Goal: Task Accomplishment & Management: Complete application form

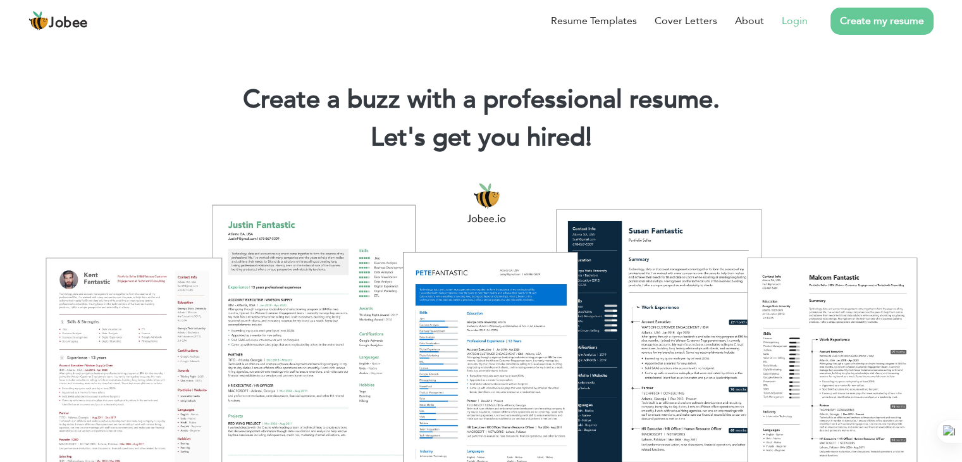
click at [792, 21] on link "Login" at bounding box center [795, 20] width 26 height 15
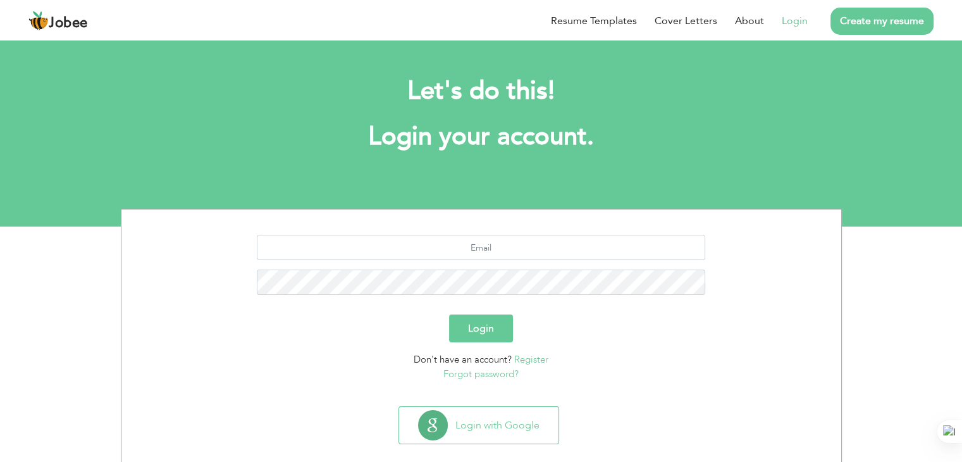
scroll to position [18, 0]
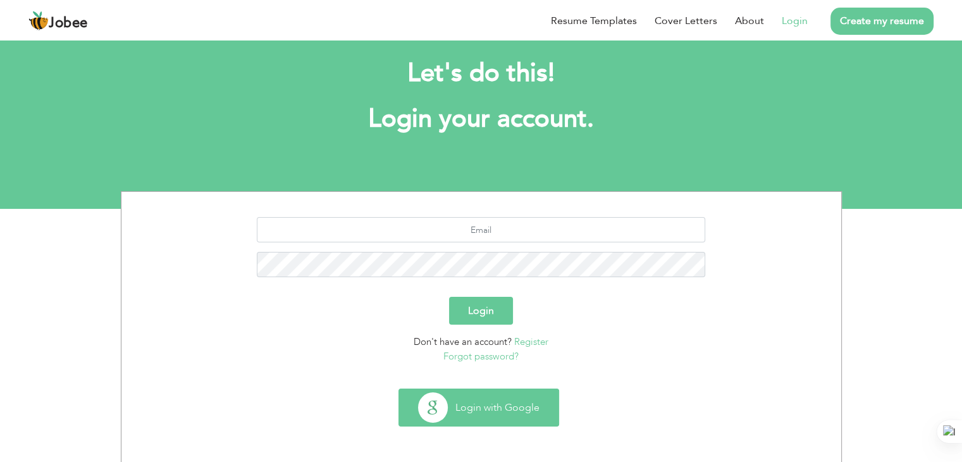
click at [487, 406] on button "Login with Google" at bounding box center [478, 407] width 159 height 37
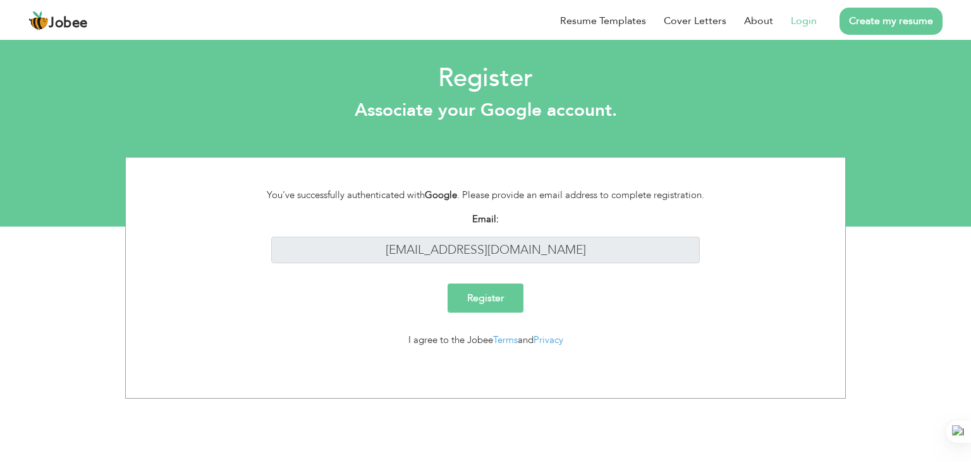
click at [483, 289] on input "Register" at bounding box center [486, 297] width 76 height 29
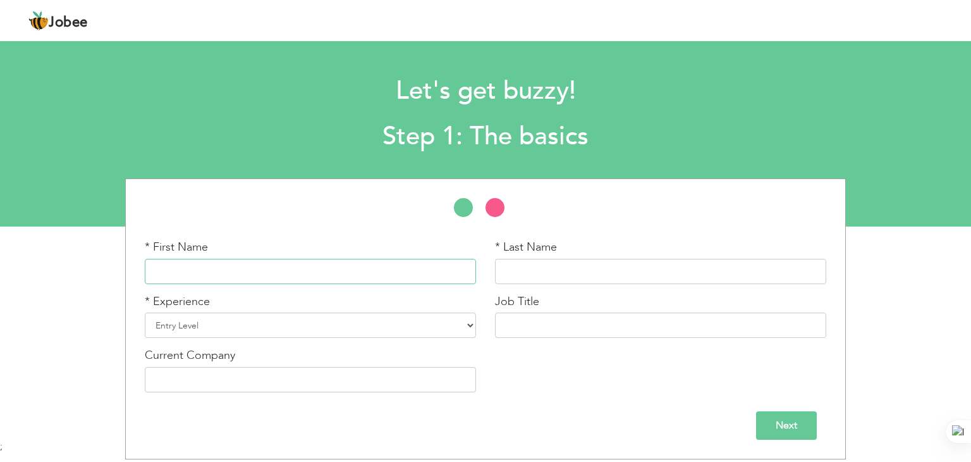
click at [360, 271] on input "text" at bounding box center [310, 271] width 331 height 25
type input "USAMA"
type input "BIN NADEEM"
click at [306, 329] on select "Entry Level Less than 1 Year 1 Year 2 Years 3 Years 4 Years 5 Years 6 Years 7 Y…" at bounding box center [310, 324] width 331 height 25
select select "6"
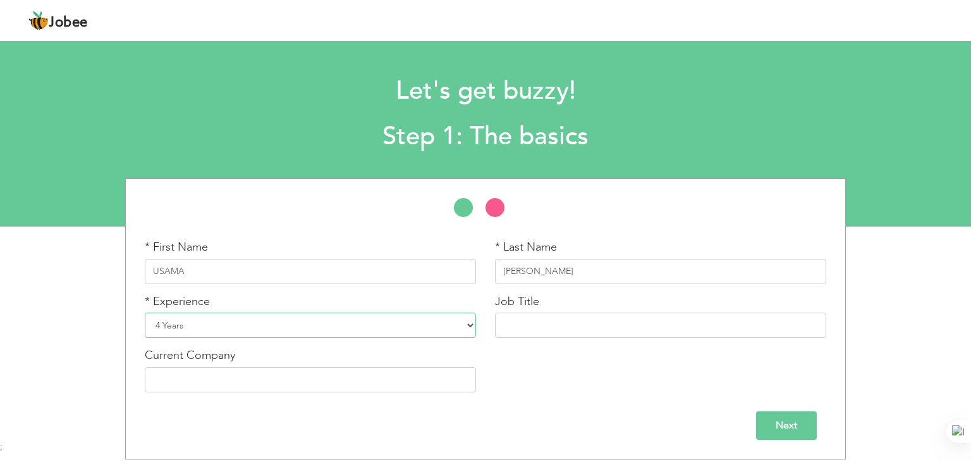
click at [145, 312] on select "Entry Level Less than 1 Year 1 Year 2 Years 3 Years 4 Years 5 Years 6 Years 7 Y…" at bounding box center [310, 324] width 331 height 25
click at [553, 328] on input "text" at bounding box center [660, 324] width 331 height 25
type input "HR Executive"
click at [300, 390] on input "text" at bounding box center [310, 379] width 331 height 25
type input "Daweoo Pakistan Express Bus Service Ltd"
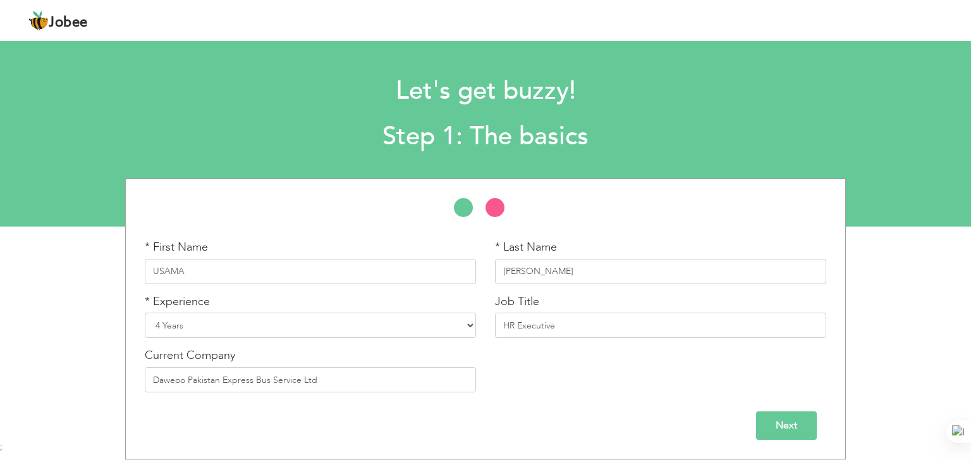
click at [792, 424] on input "Next" at bounding box center [786, 425] width 61 height 28
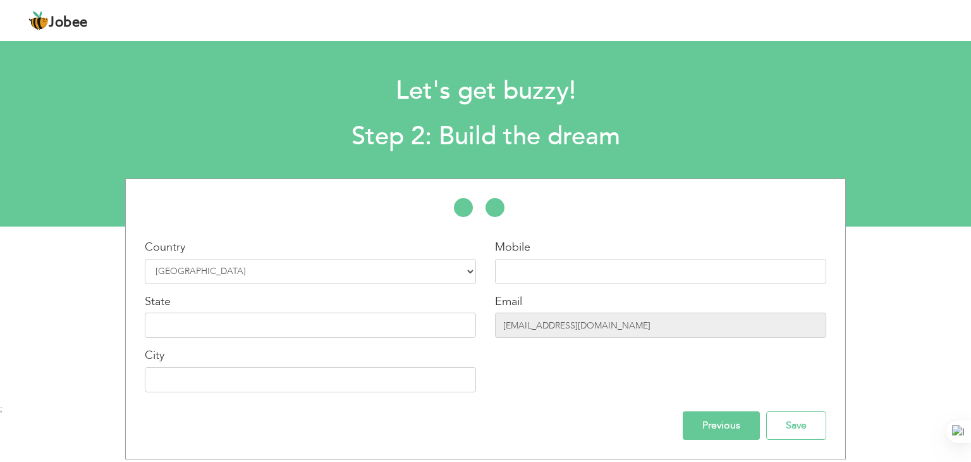
click at [549, 297] on div "Email usamaqurexhiii@gmail.com" at bounding box center [660, 315] width 331 height 45
click at [561, 274] on input "text" at bounding box center [660, 271] width 331 height 25
type input "03088615212"
type input "[GEOGRAPHIC_DATA]"
click at [240, 320] on input "text" at bounding box center [310, 324] width 331 height 25
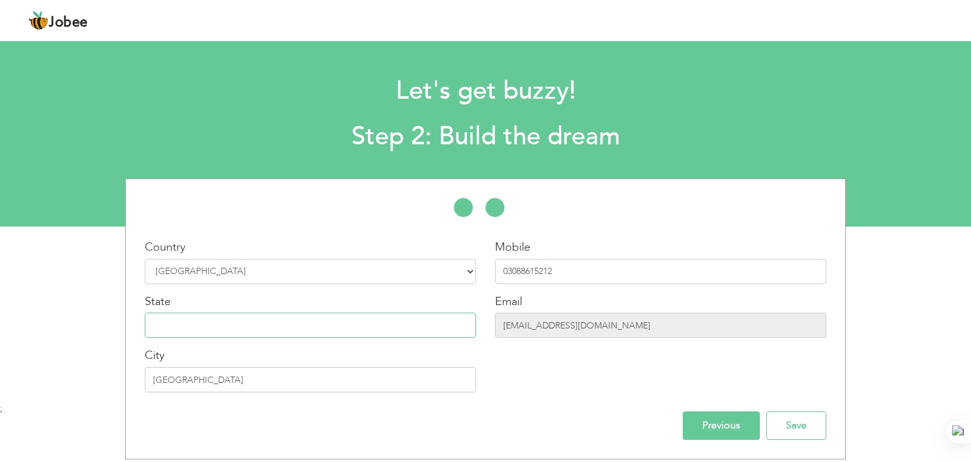
type input "[GEOGRAPHIC_DATA]"
click at [592, 265] on input "03088615212" at bounding box center [660, 271] width 331 height 25
click at [304, 343] on div "Country Select Country Afghanistan Albania Algeria American Samoa Andorra Angol…" at bounding box center [310, 320] width 350 height 163
click at [266, 397] on div "Country Select Country Afghanistan Albania Algeria American Samoa Andorra Angol…" at bounding box center [310, 320] width 350 height 163
click at [264, 384] on input "[GEOGRAPHIC_DATA]" at bounding box center [310, 379] width 331 height 25
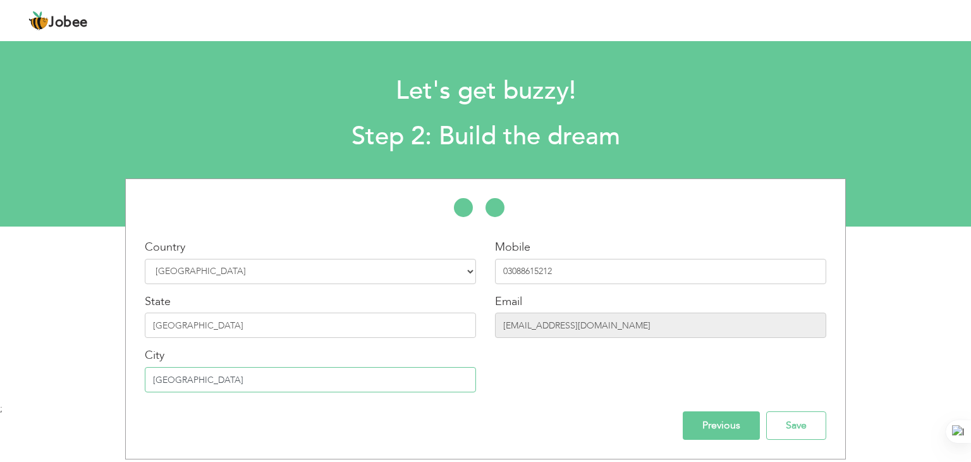
click at [264, 384] on input "[GEOGRAPHIC_DATA]" at bounding box center [310, 379] width 331 height 25
drag, startPoint x: 218, startPoint y: 380, endPoint x: 10, endPoint y: 382, distance: 208.0
click at [10, 382] on div "* First Name USAMA * Last Name BIN NADEEM * Experience Entry Level" at bounding box center [485, 318] width 971 height 281
type input "Sargodha"
click at [799, 429] on input "Save" at bounding box center [796, 425] width 60 height 28
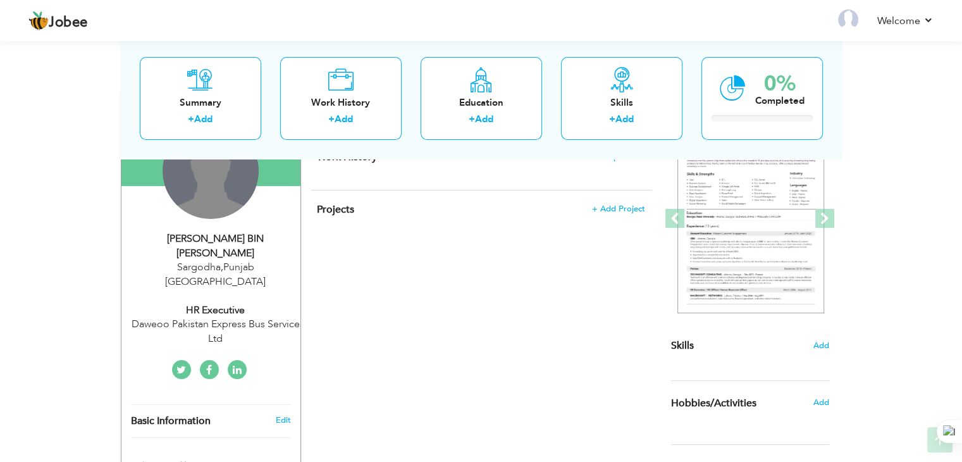
scroll to position [126, 0]
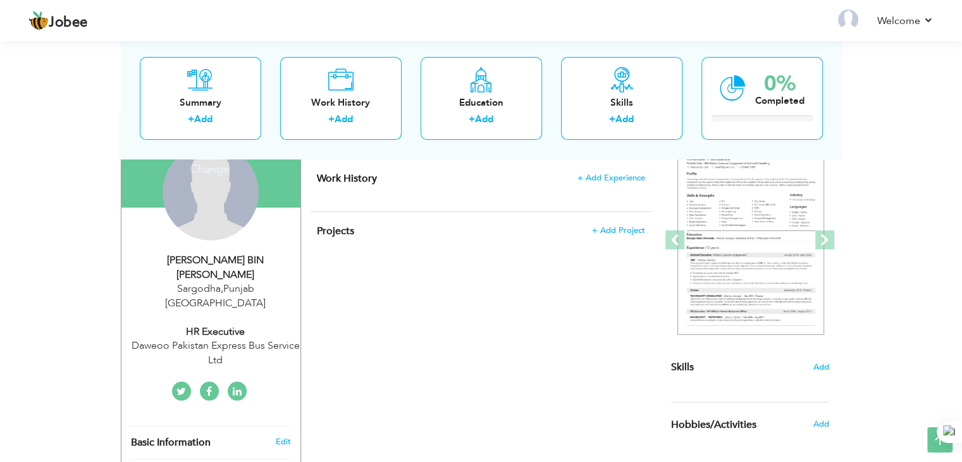
click at [212, 169] on h4 "Change" at bounding box center [209, 160] width 90 height 30
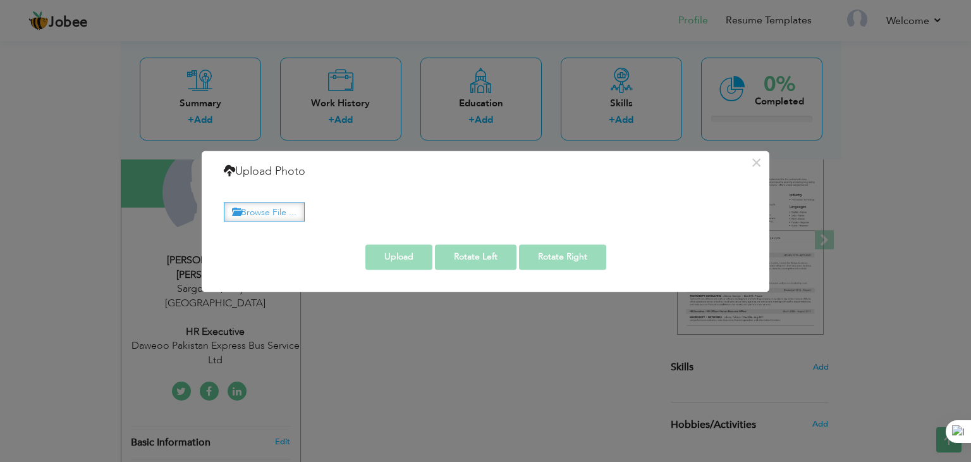
click at [266, 211] on label "Browse File ..." at bounding box center [264, 212] width 81 height 20
click at [0, 0] on input "Browse File ..." at bounding box center [0, 0] width 0 height 0
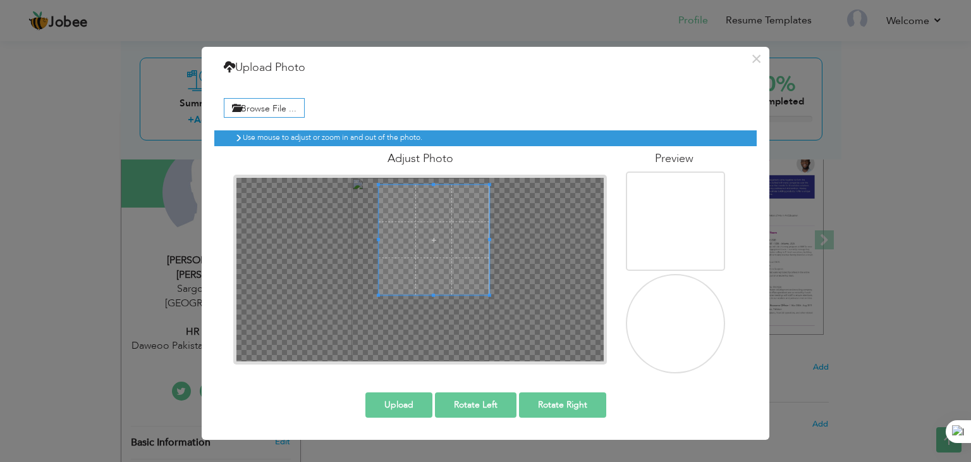
click at [497, 219] on div at bounding box center [419, 269] width 367 height 183
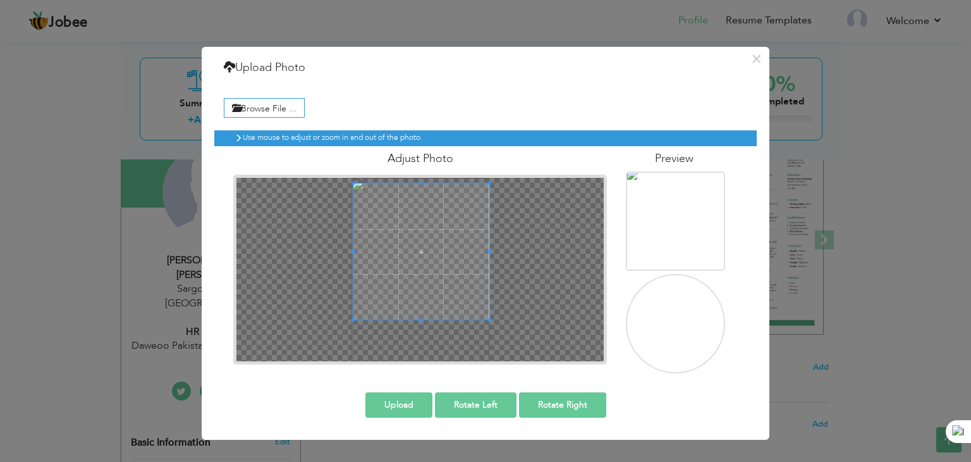
click at [389, 319] on span at bounding box center [421, 319] width 136 height 3
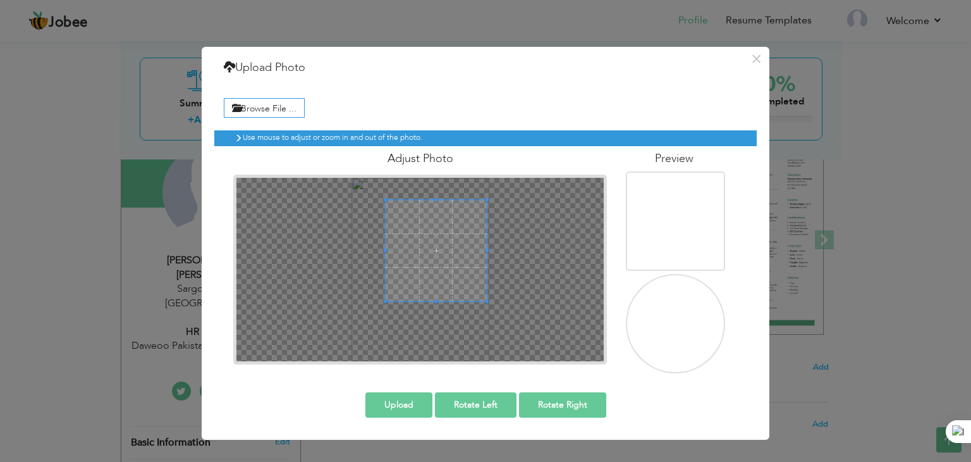
click at [427, 247] on div at bounding box center [436, 250] width 101 height 101
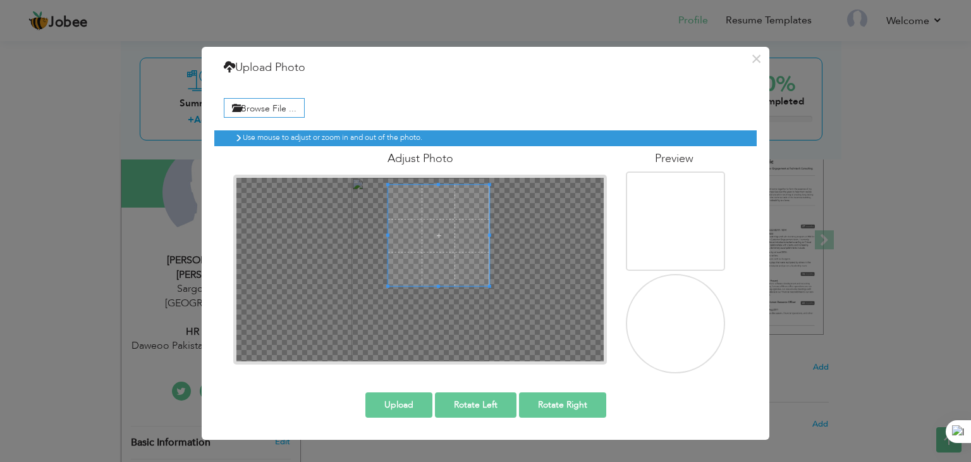
click at [470, 240] on span at bounding box center [438, 235] width 101 height 101
click at [279, 112] on label "Browse File ..." at bounding box center [264, 108] width 81 height 20
click at [0, 0] on input "Browse File ..." at bounding box center [0, 0] width 0 height 0
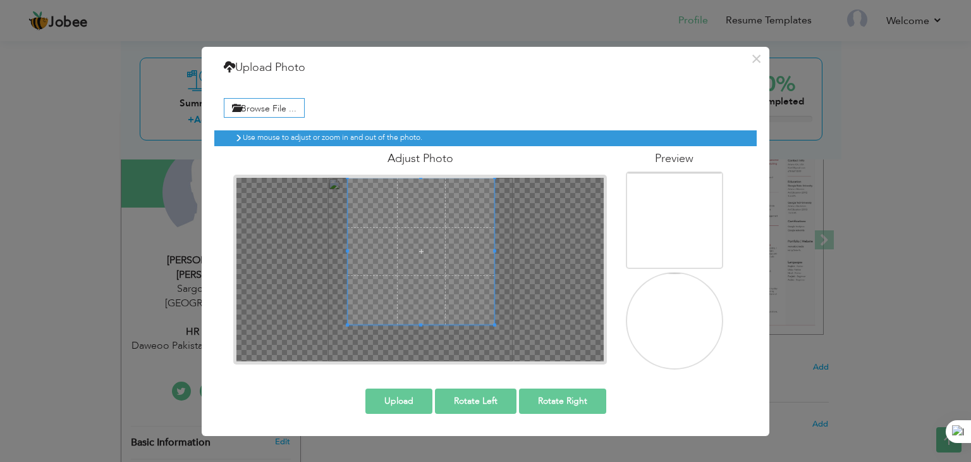
click at [444, 236] on span at bounding box center [421, 251] width 147 height 147
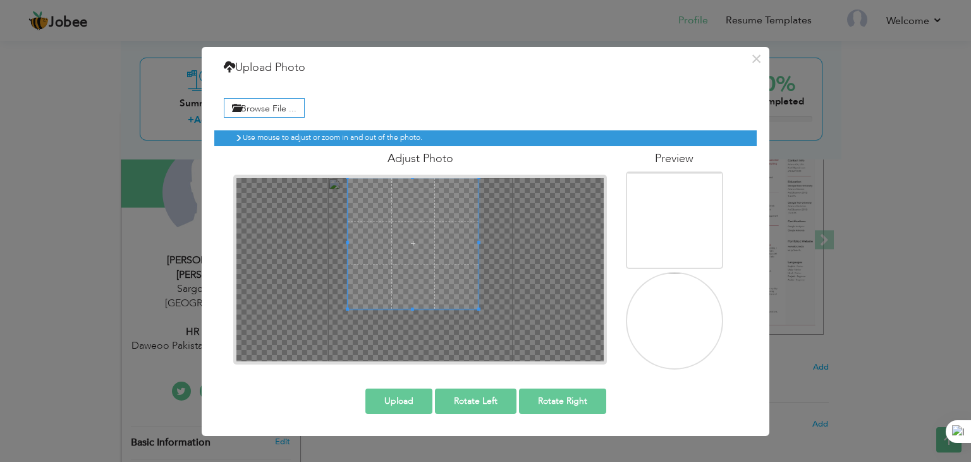
click at [477, 300] on div at bounding box center [413, 243] width 131 height 131
click at [451, 276] on span at bounding box center [421, 247] width 130 height 130
click at [395, 402] on button "Upload" at bounding box center [398, 400] width 67 height 25
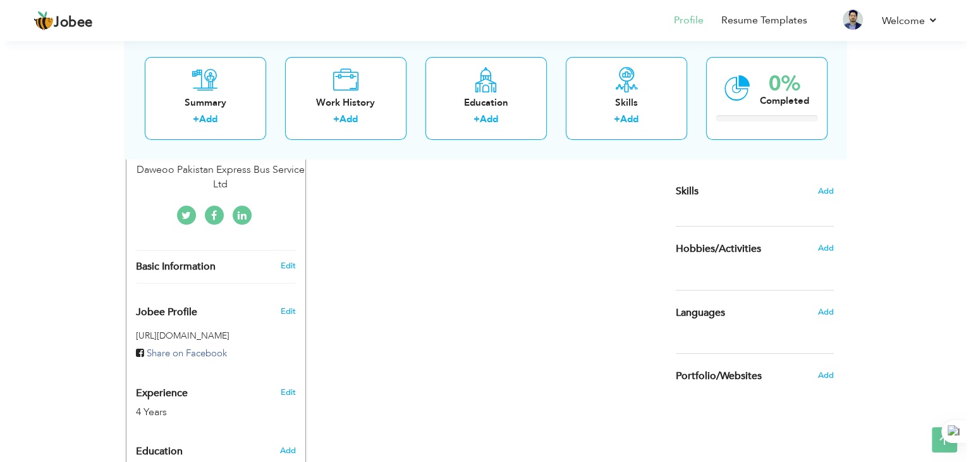
scroll to position [316, 0]
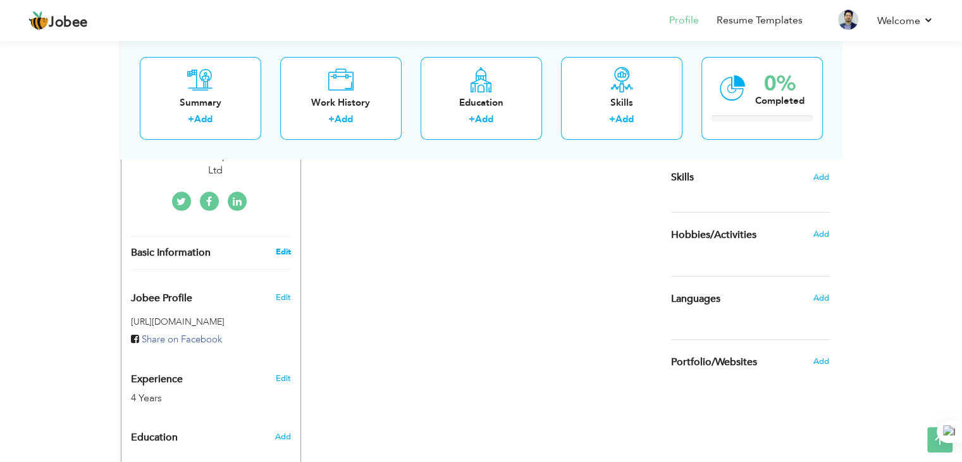
click at [286, 246] on link "Edit" at bounding box center [282, 251] width 15 height 11
type input "USAMA"
type input "[PERSON_NAME]"
type input "03088615212"
select select "number:166"
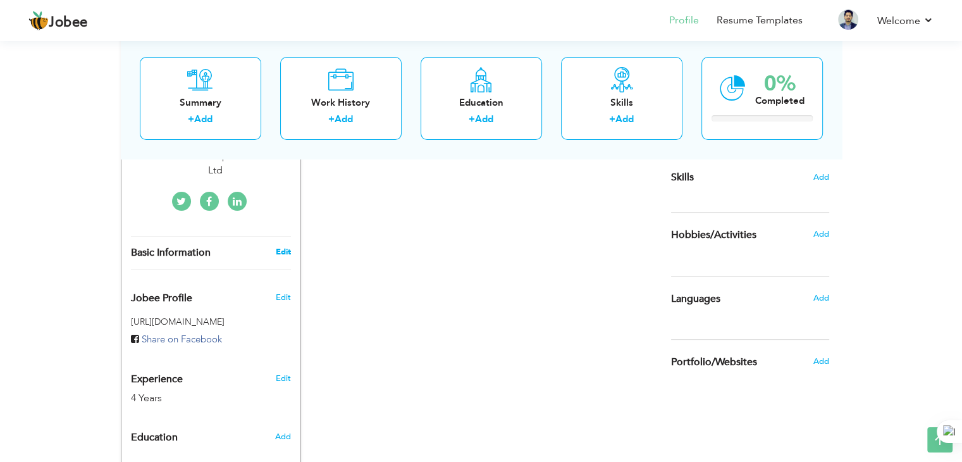
type input "[GEOGRAPHIC_DATA]"
type input "Sargodha"
select select "number:6"
type input "Daweoo Pakistan Express Bus Service Ltd"
type input "HR Executive"
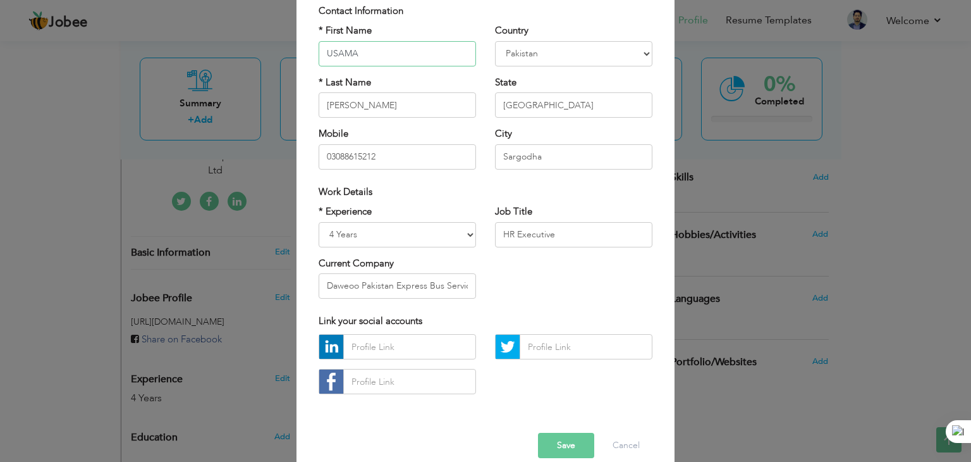
scroll to position [114, 0]
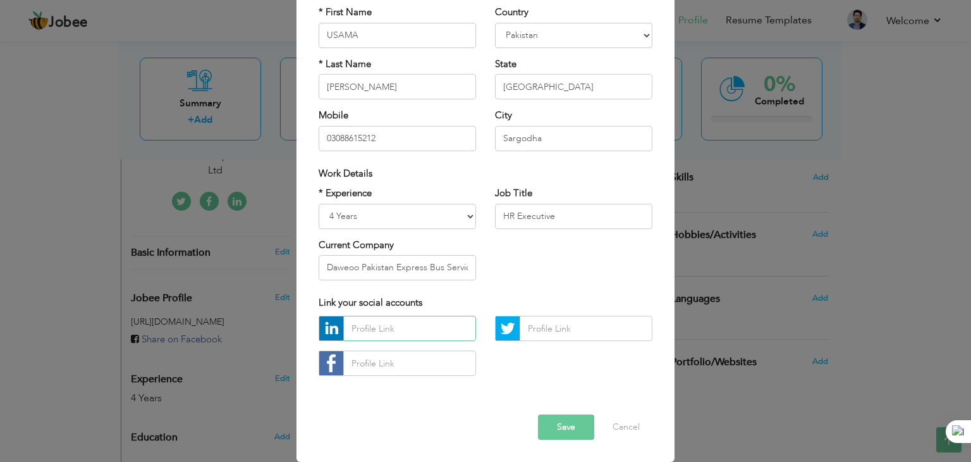
click at [421, 326] on input "text" at bounding box center [409, 328] width 133 height 25
paste input "[URL][DOMAIN_NAME]"
type input "[URL][DOMAIN_NAME]"
click at [550, 333] on input "text" at bounding box center [586, 328] width 133 height 25
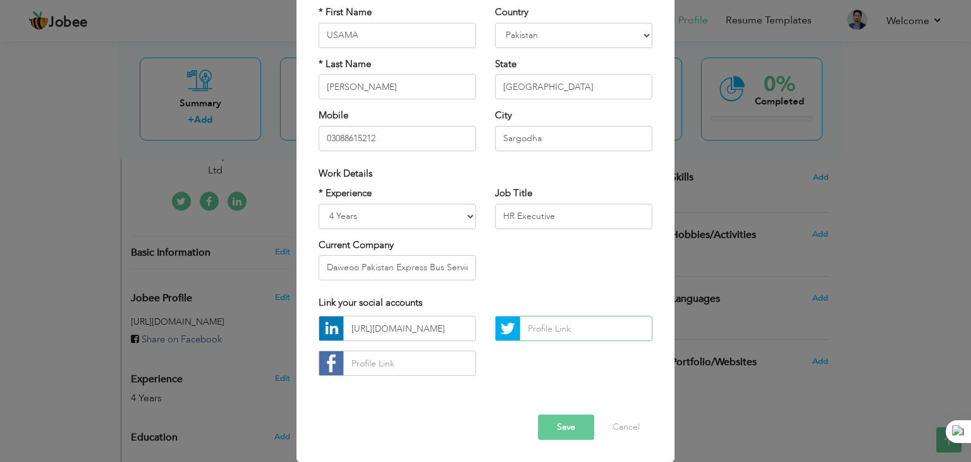
scroll to position [0, 0]
paste input "[URL][DOMAIN_NAME]"
type input "[URL][DOMAIN_NAME]"
click at [417, 367] on input "text" at bounding box center [409, 362] width 133 height 25
paste input "[URL][DOMAIN_NAME]"
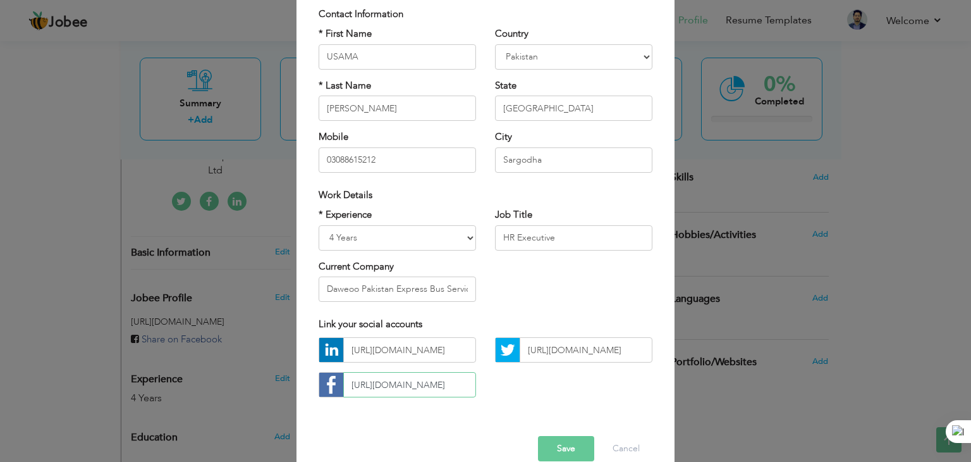
scroll to position [114, 0]
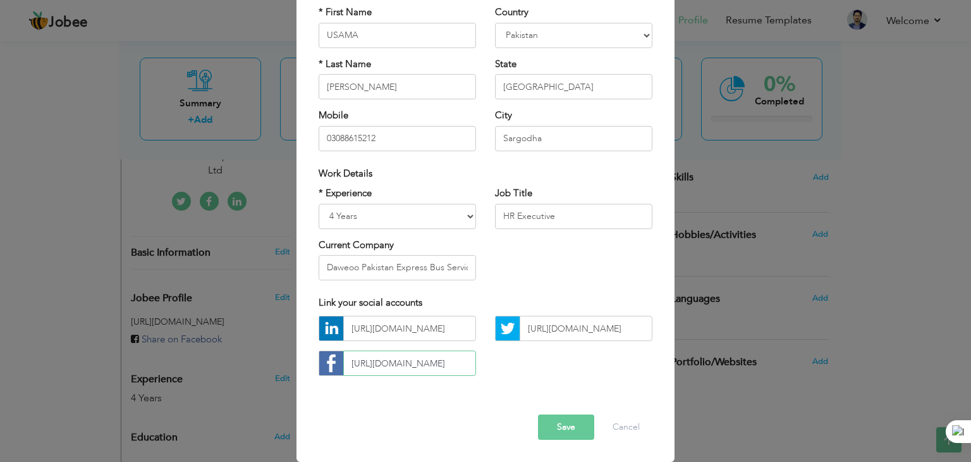
type input "[URL][DOMAIN_NAME]"
click at [443, 209] on select "Entry Level Less than 1 Year 1 Year 2 Years 3 Years 4 Years 5 Years 6 Years 7 Y…" at bounding box center [397, 216] width 157 height 25
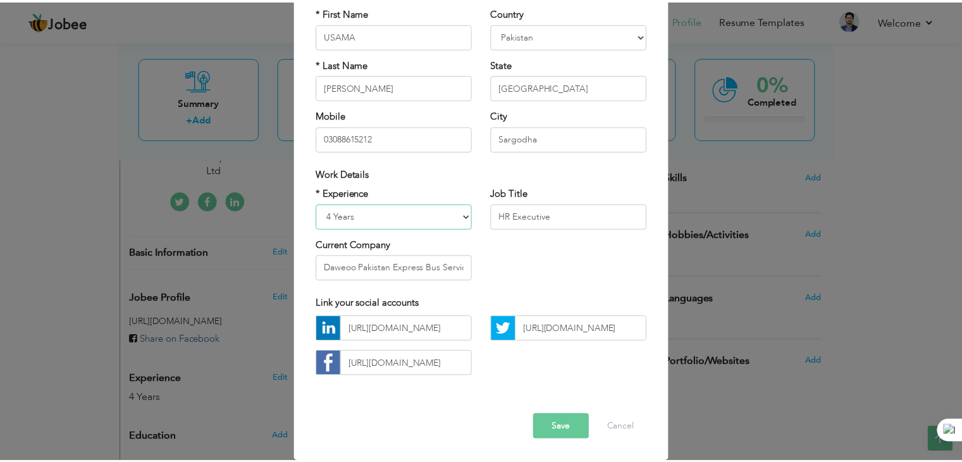
scroll to position [0, 0]
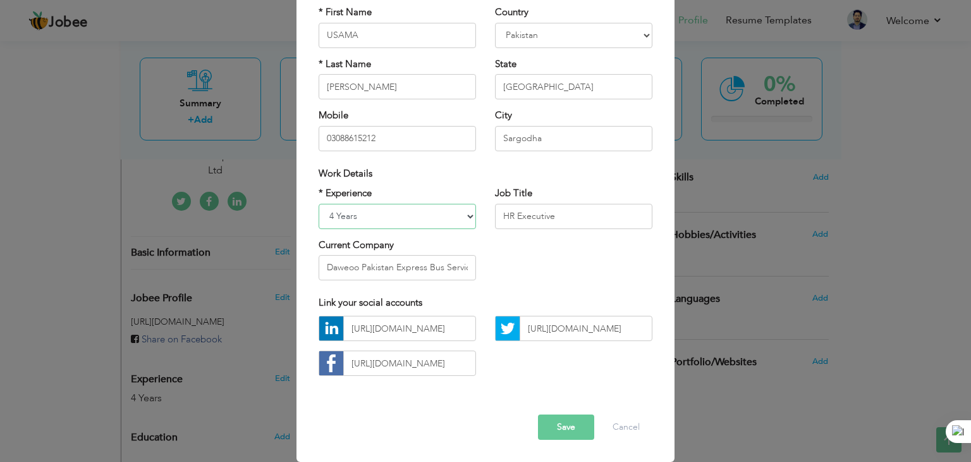
drag, startPoint x: 445, startPoint y: 209, endPoint x: 464, endPoint y: 223, distance: 23.0
click at [445, 209] on select "Entry Level Less than 1 Year 1 Year 2 Years 3 Years 4 Years 5 Years 6 Years 7 Y…" at bounding box center [397, 216] width 157 height 25
click at [565, 418] on button "Save" at bounding box center [566, 426] width 56 height 25
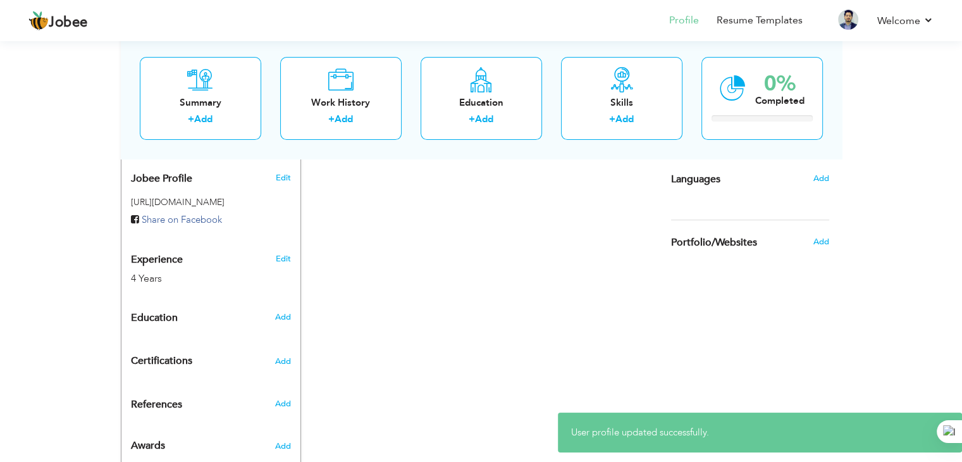
scroll to position [443, 0]
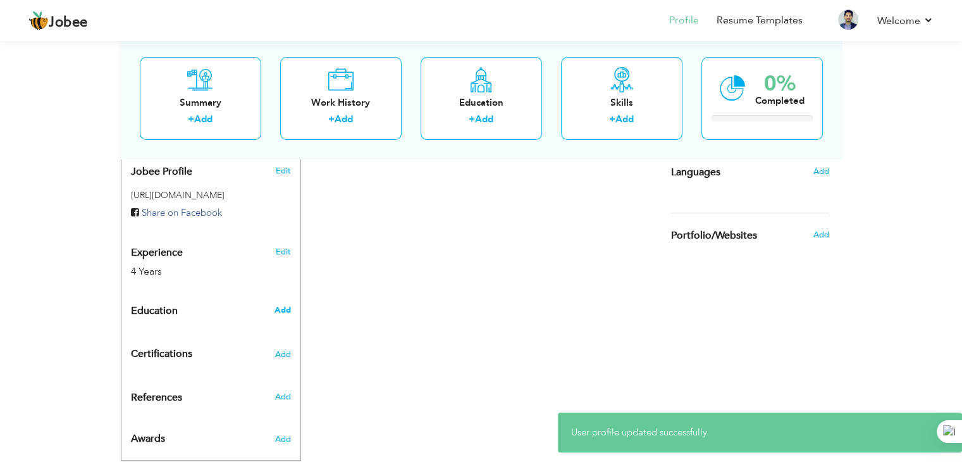
click at [287, 304] on span "Add" at bounding box center [282, 309] width 16 height 11
radio input "true"
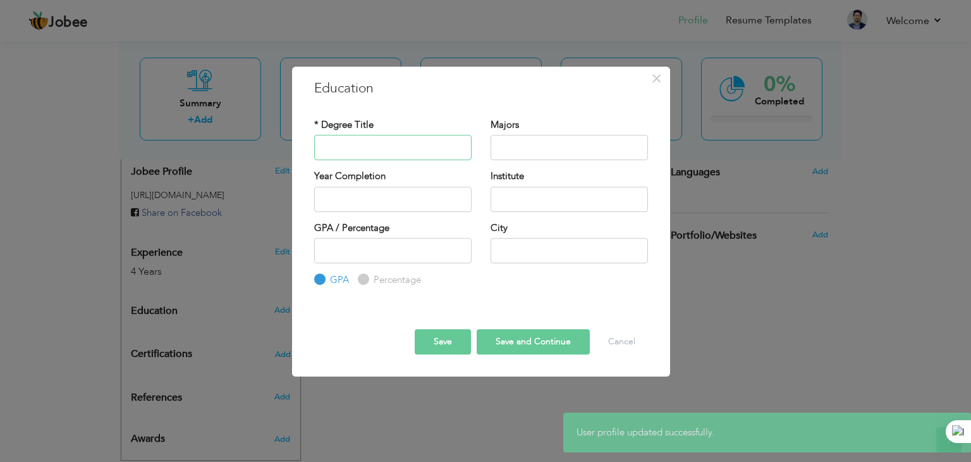
click at [390, 142] on input "text" at bounding box center [392, 147] width 157 height 25
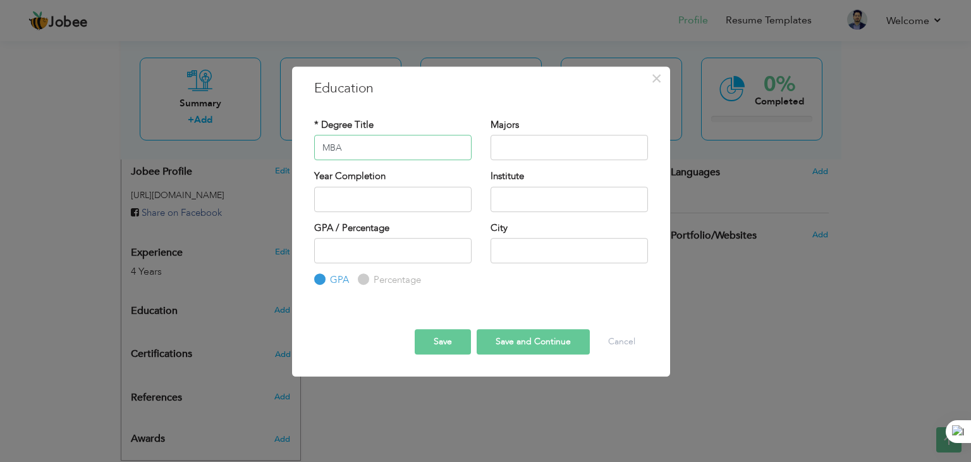
type input "MBA"
type input "Human Resources"
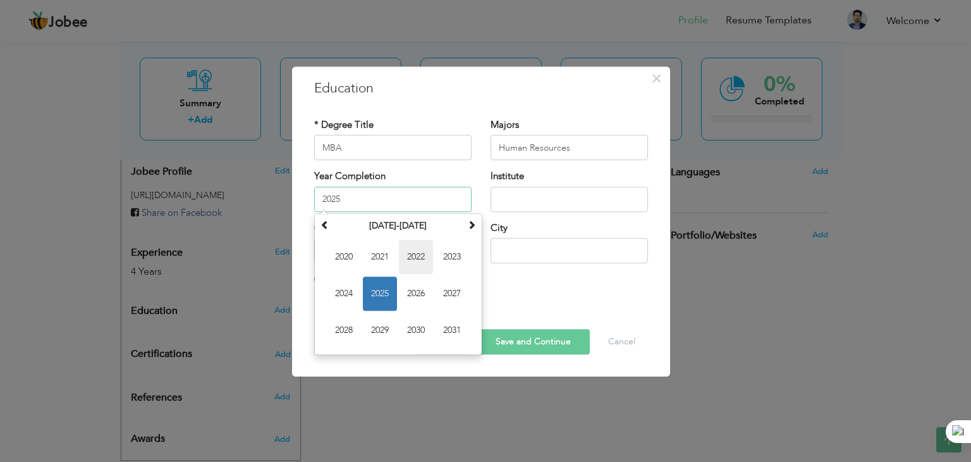
click at [423, 261] on span "2022" at bounding box center [416, 257] width 34 height 34
type input "2022"
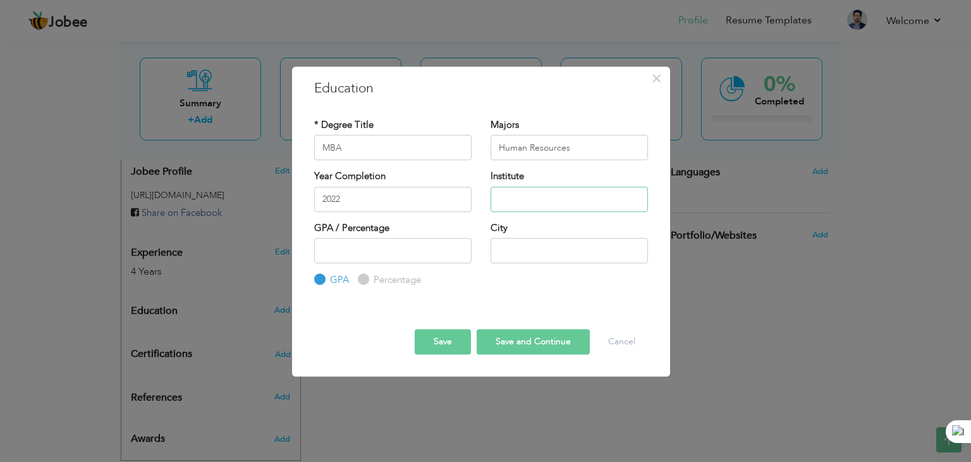
click at [575, 202] on input "text" at bounding box center [569, 199] width 157 height 25
type input "[GEOGRAPHIC_DATA]"
click at [376, 247] on input "number" at bounding box center [392, 250] width 157 height 25
type input "2.86"
click at [569, 235] on div "City" at bounding box center [569, 242] width 157 height 42
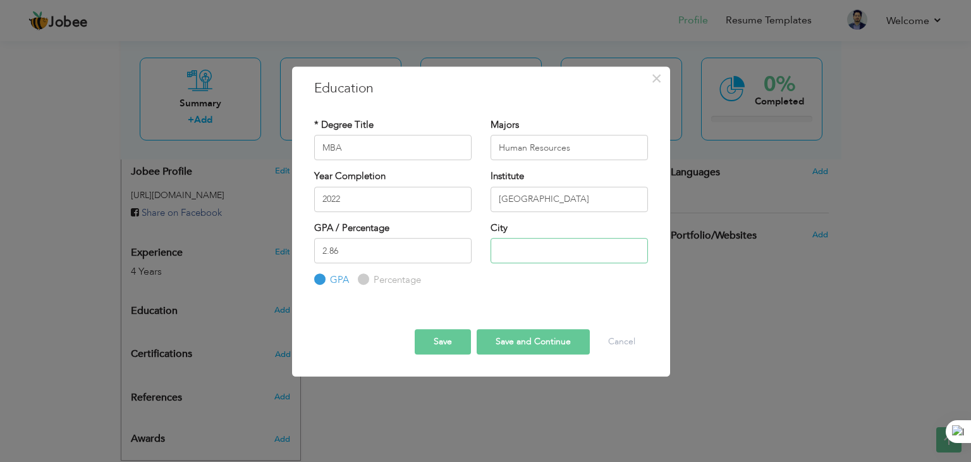
click at [563, 249] on input "text" at bounding box center [569, 250] width 157 height 25
type input "Sargodha"
click at [504, 340] on button "Save and Continue" at bounding box center [533, 341] width 113 height 25
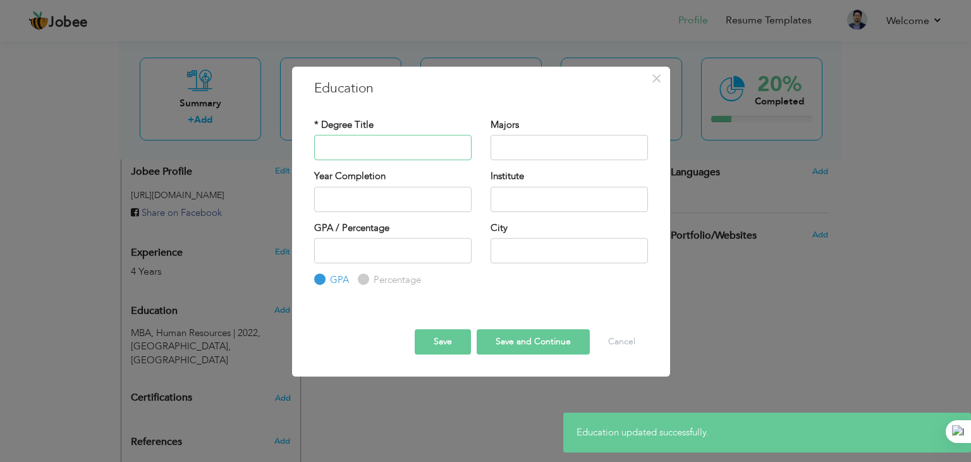
click at [382, 149] on input "text" at bounding box center [392, 147] width 157 height 25
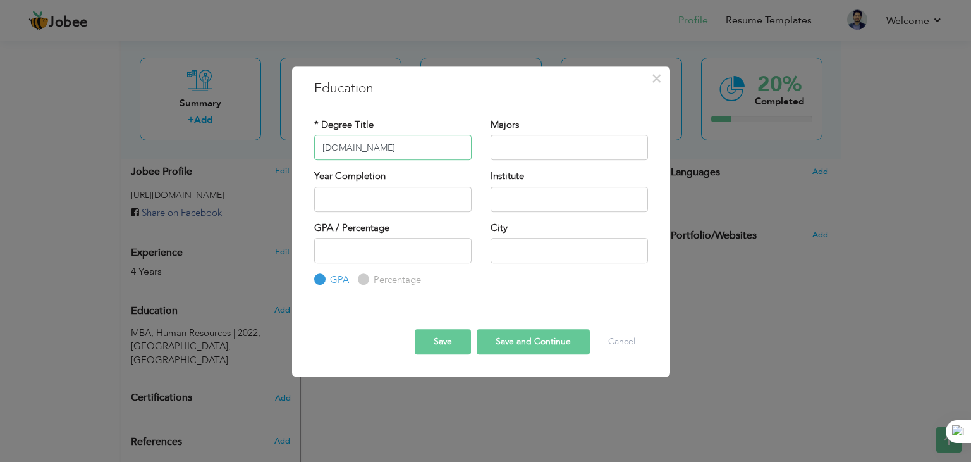
type input "[DOMAIN_NAME]"
type input "Accounting"
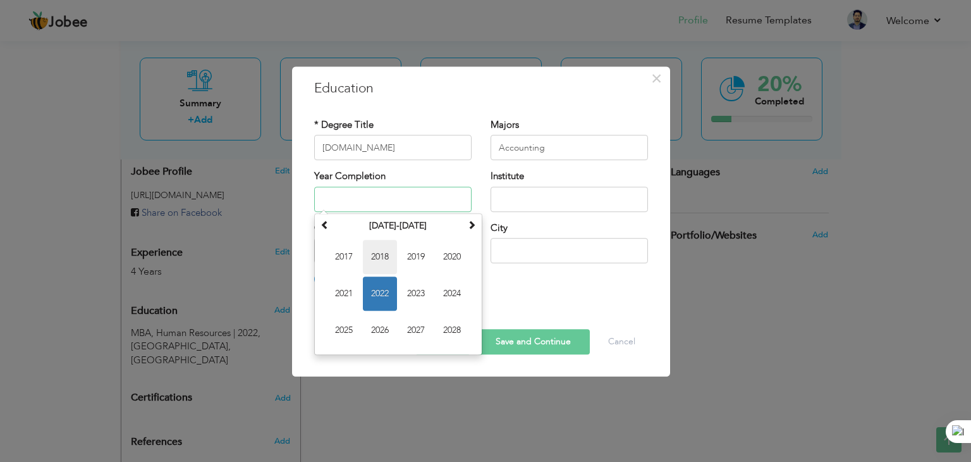
click at [388, 255] on span "2018" at bounding box center [380, 257] width 34 height 34
type input "2018"
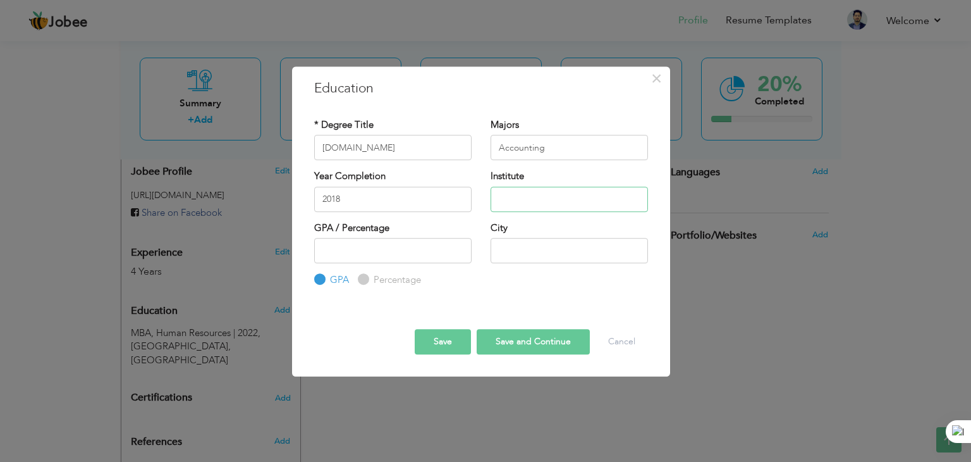
click at [527, 195] on input "text" at bounding box center [569, 199] width 157 height 25
type input "[GEOGRAPHIC_DATA]"
click at [435, 252] on input "number" at bounding box center [392, 250] width 157 height 25
click at [371, 279] on label "Percentage" at bounding box center [396, 279] width 51 height 13
click at [366, 279] on input "Percentage" at bounding box center [362, 280] width 8 height 8
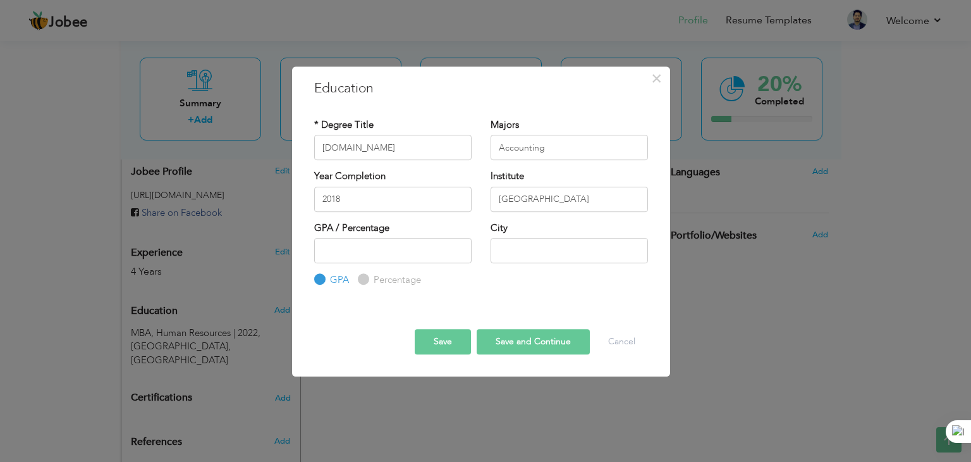
radio input "true"
click at [368, 257] on input "number" at bounding box center [392, 250] width 157 height 25
type input "67"
click at [527, 243] on input "text" at bounding box center [569, 250] width 157 height 25
type input "Sargodha"
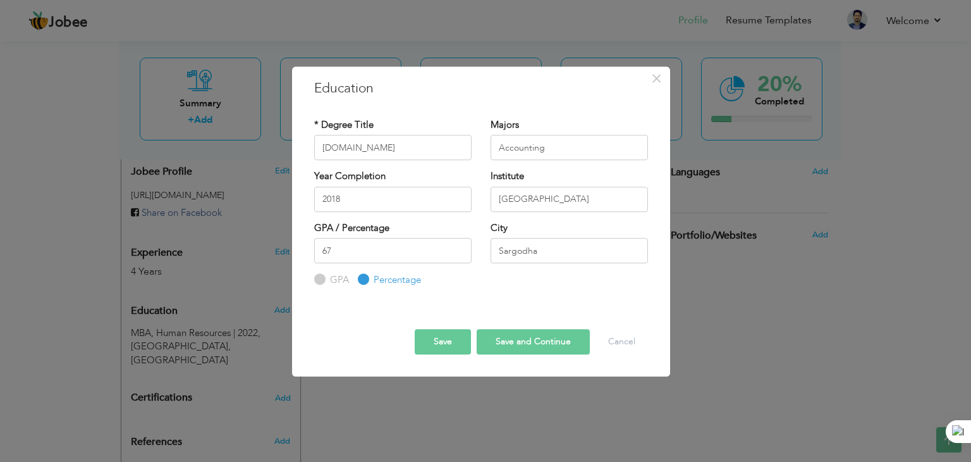
click at [524, 342] on button "Save and Continue" at bounding box center [533, 341] width 113 height 25
radio input "true"
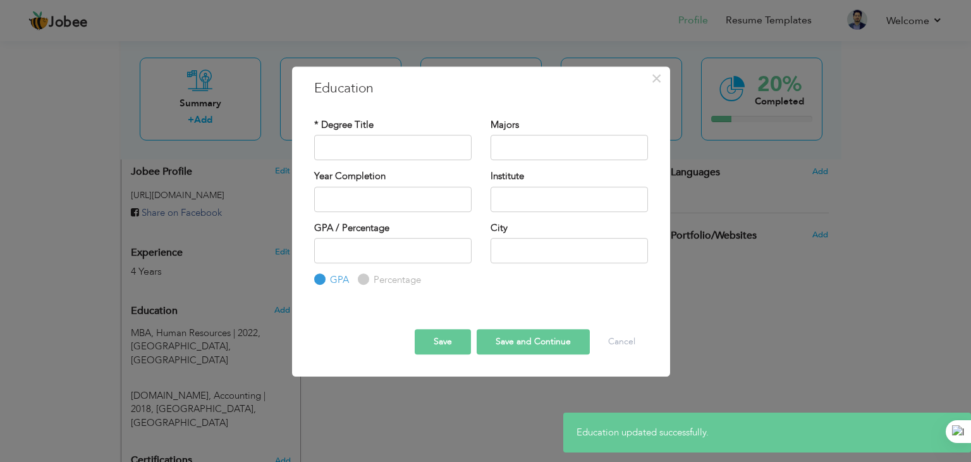
click at [434, 335] on button "Save" at bounding box center [443, 341] width 56 height 25
drag, startPoint x: 660, startPoint y: 80, endPoint x: 642, endPoint y: 85, distance: 17.6
click at [659, 80] on span "×" at bounding box center [656, 78] width 11 height 23
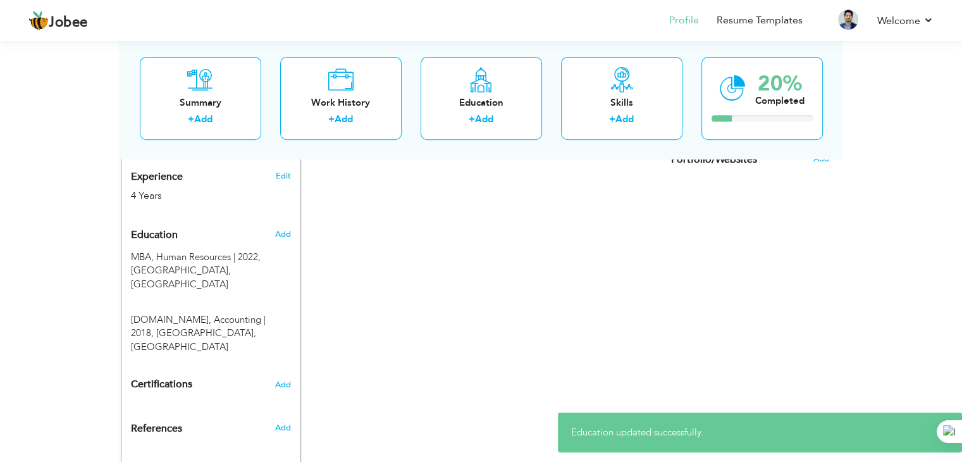
scroll to position [525, 0]
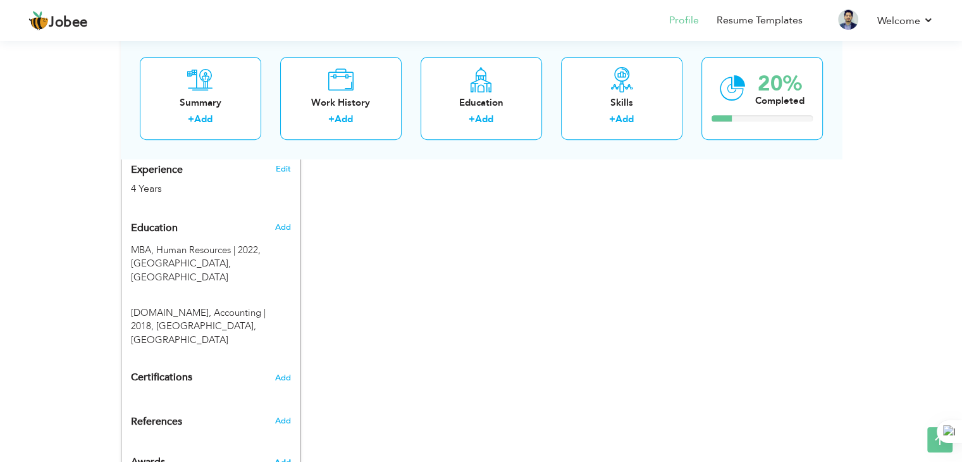
click at [285, 457] on span "Add" at bounding box center [282, 462] width 16 height 11
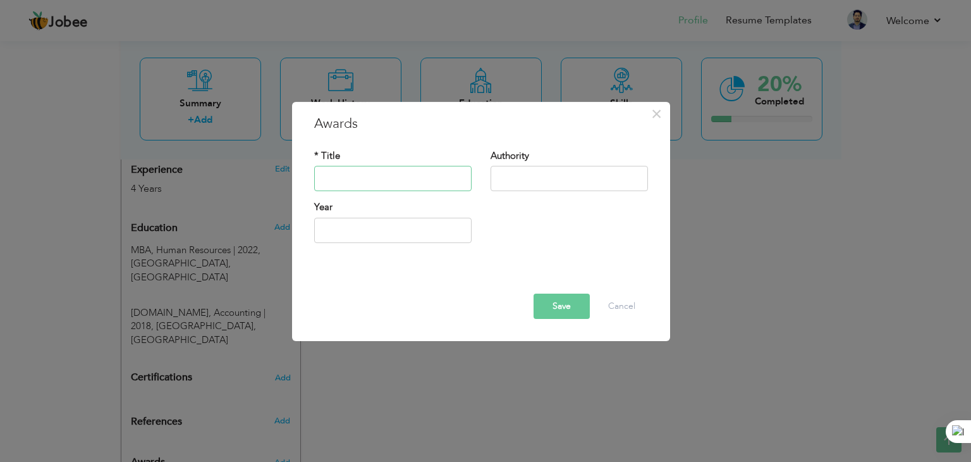
click at [427, 172] on input "text" at bounding box center [392, 178] width 157 height 25
click at [654, 117] on span "×" at bounding box center [656, 113] width 11 height 23
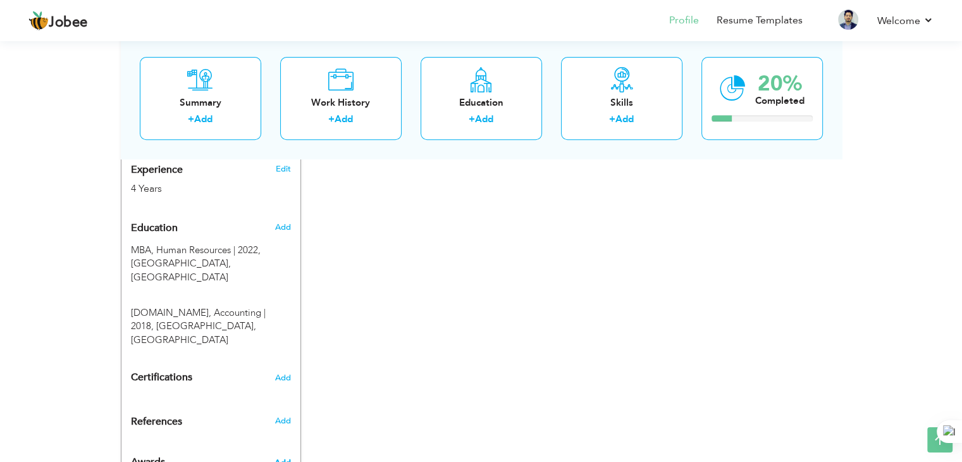
click at [285, 457] on span "Add" at bounding box center [282, 462] width 16 height 11
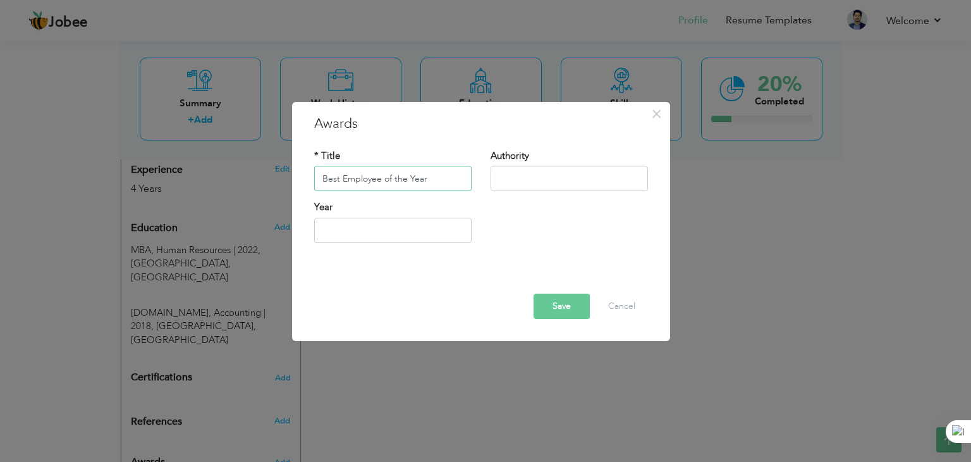
type input "Best Employee of the Year"
type input "Daewoo Pakistan Express Bus Service Ltd"
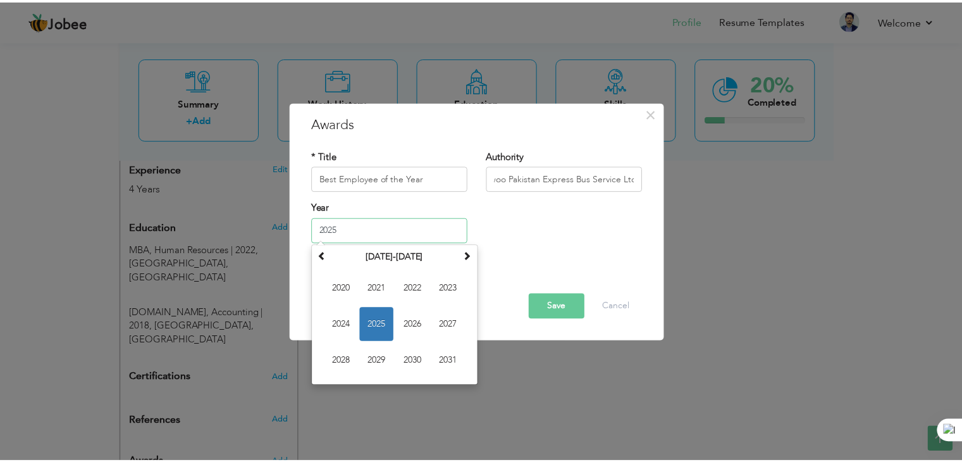
scroll to position [0, 0]
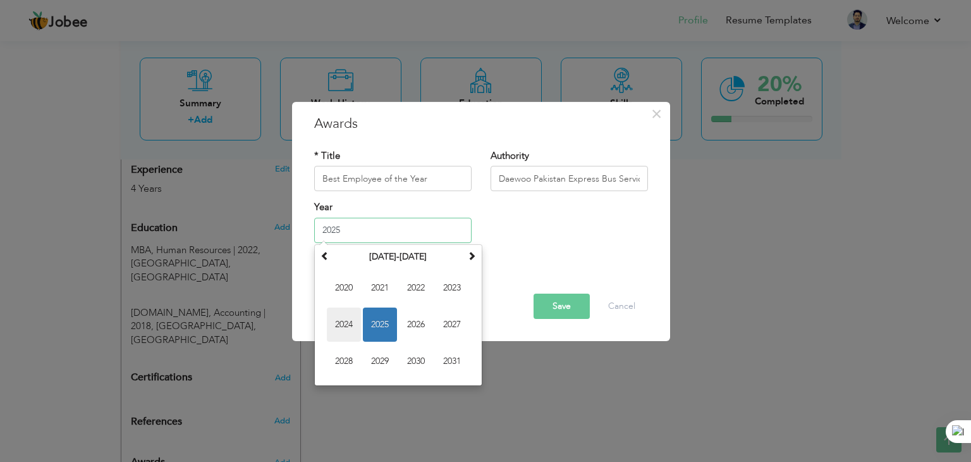
click at [350, 327] on span "2024" at bounding box center [344, 324] width 34 height 34
type input "2024"
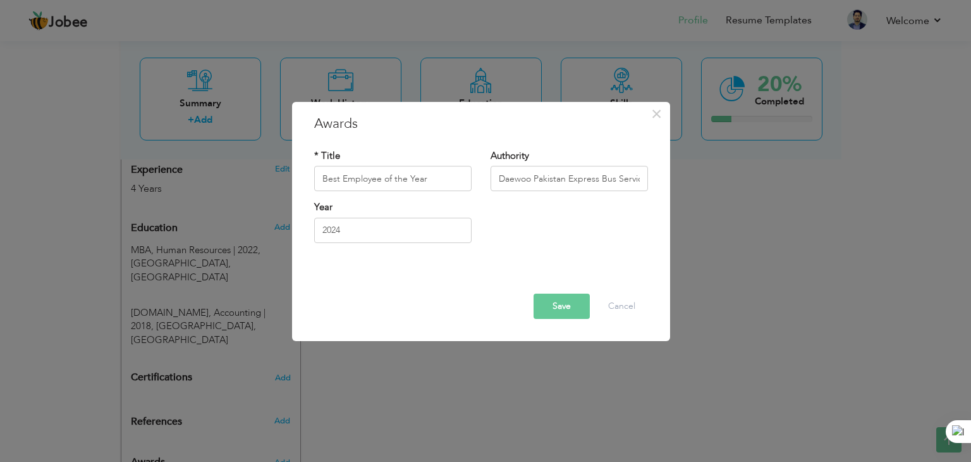
click at [541, 307] on button "Save" at bounding box center [562, 305] width 56 height 25
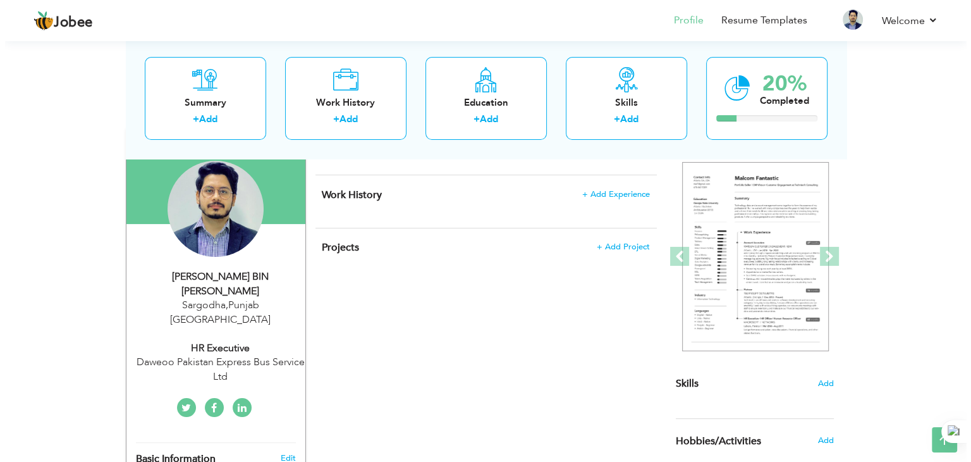
scroll to position [58, 0]
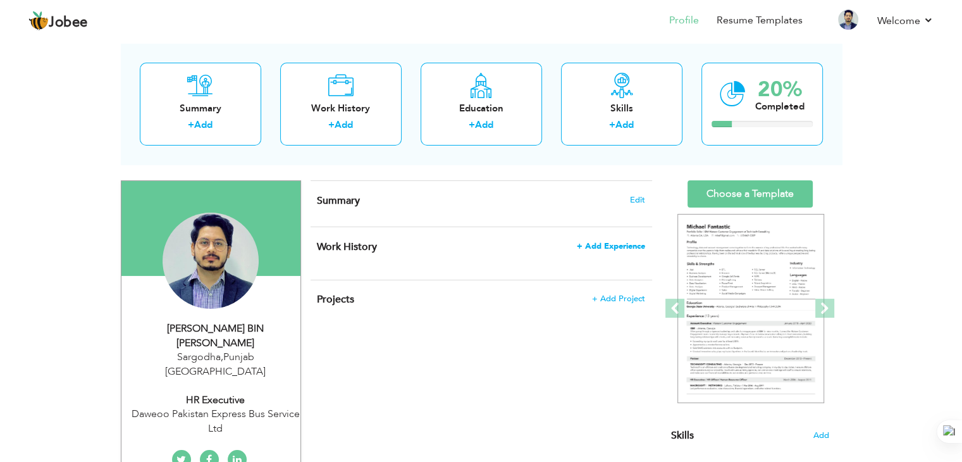
click at [615, 245] on span "+ Add Experience" at bounding box center [611, 246] width 68 height 9
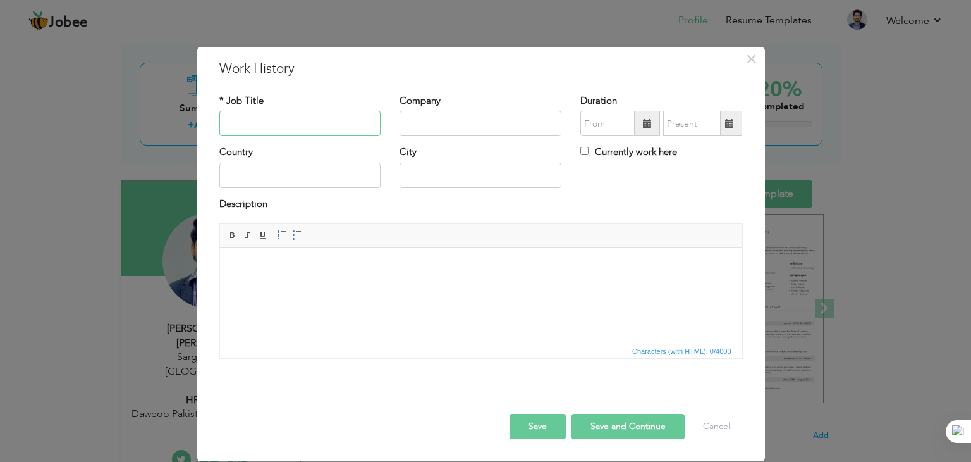
click at [256, 124] on input "text" at bounding box center [300, 123] width 162 height 25
click at [281, 109] on div "* Job Title" at bounding box center [300, 115] width 162 height 42
click at [292, 121] on input "text" at bounding box center [300, 123] width 162 height 25
type input "HR Executive"
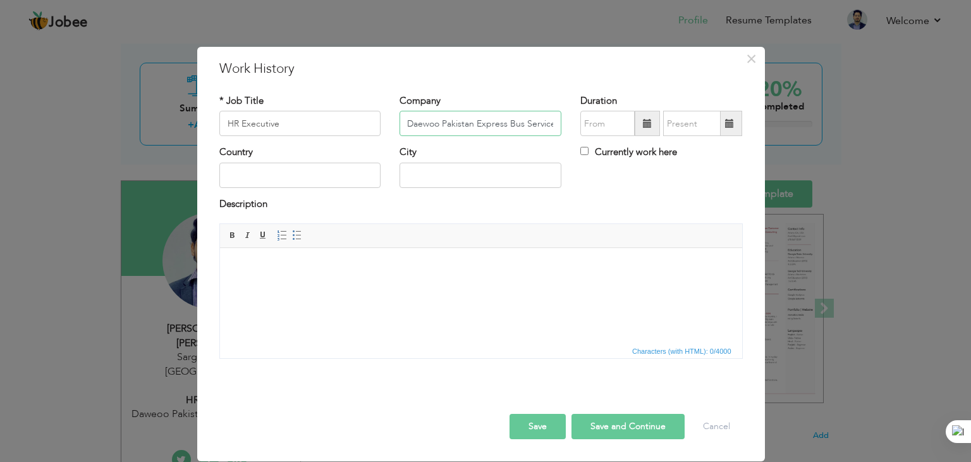
type input "Daewoo Pakistan Express Bus Service"
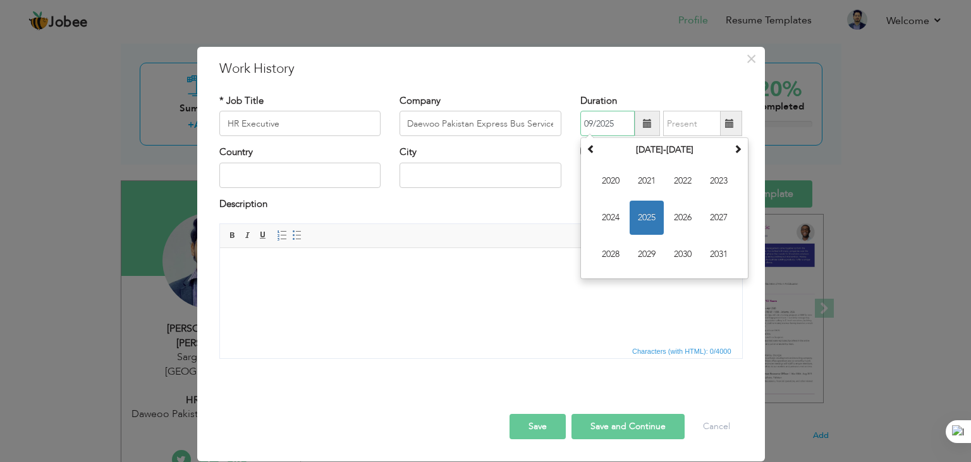
scroll to position [0, 0]
click at [673, 190] on span "2022" at bounding box center [683, 181] width 34 height 34
click at [689, 187] on span "Mar" at bounding box center [683, 181] width 34 height 34
type input "03/2022"
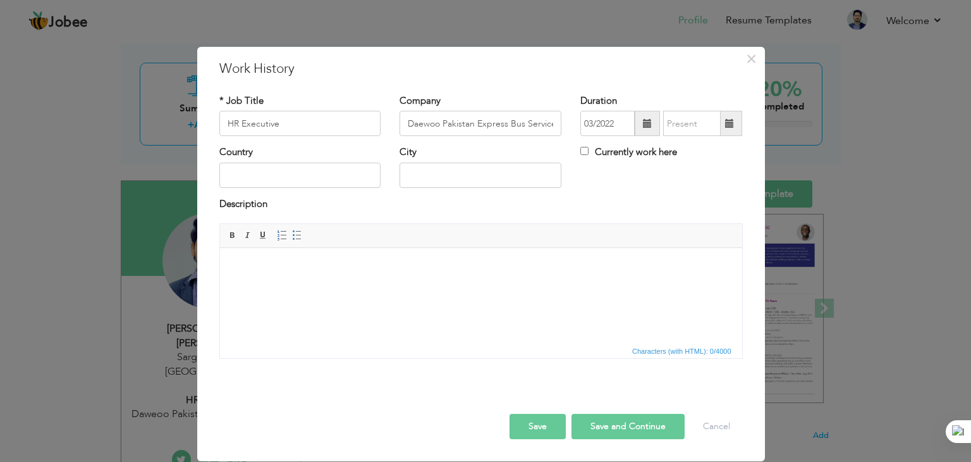
click at [735, 119] on span at bounding box center [730, 123] width 25 height 25
type input "09/2025"
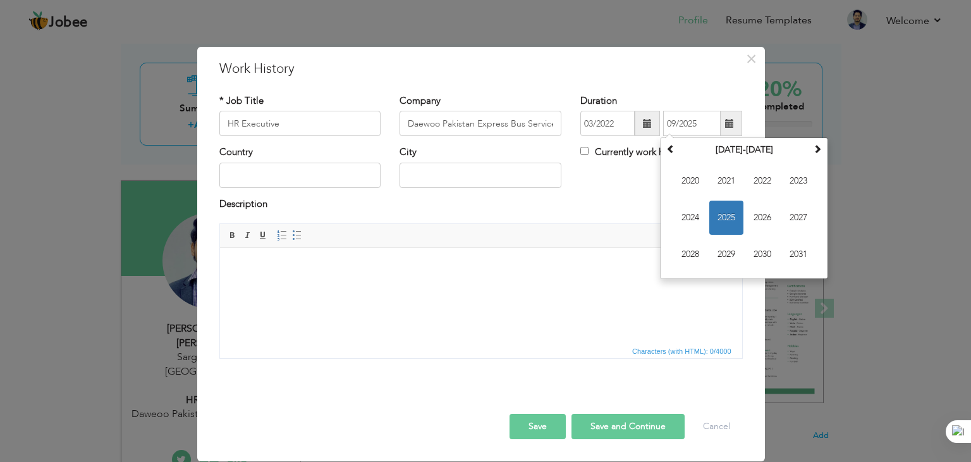
click at [650, 120] on span at bounding box center [647, 123] width 9 height 9
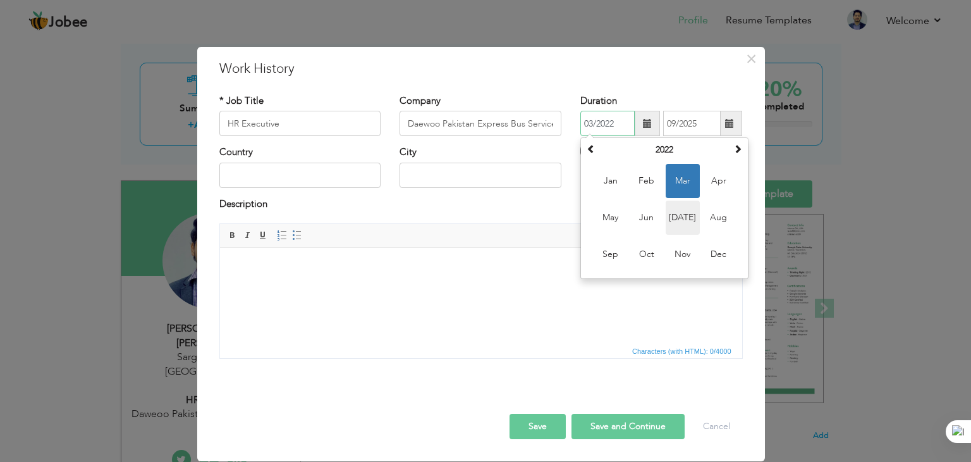
click at [685, 220] on span "[DATE]" at bounding box center [683, 217] width 34 height 34
type input "07/2022"
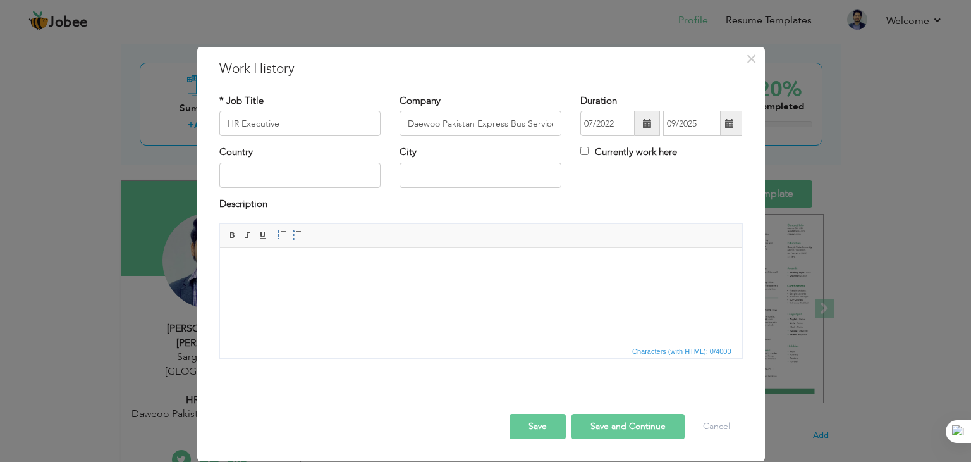
click at [734, 126] on span at bounding box center [730, 123] width 25 height 25
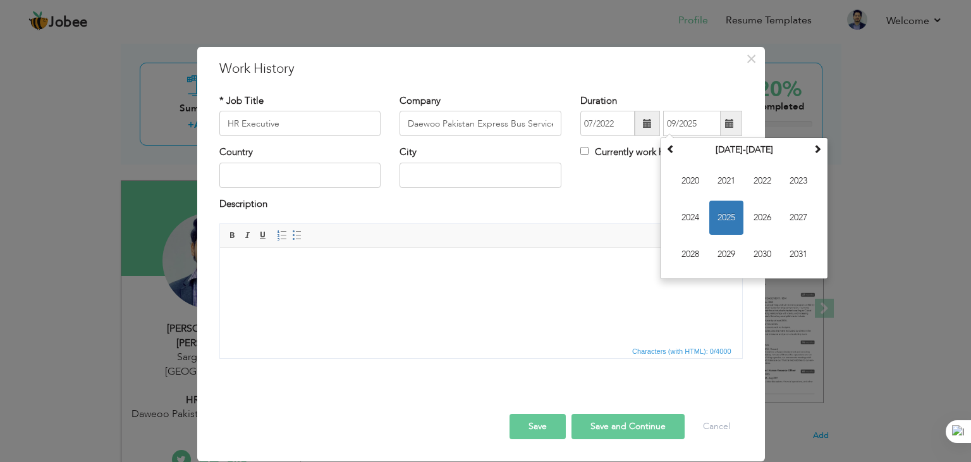
click at [712, 85] on div "* Job Title HR Executive Company Daewoo Pakistan Express Bus Service Duration 0…" at bounding box center [481, 231] width 543 height 293
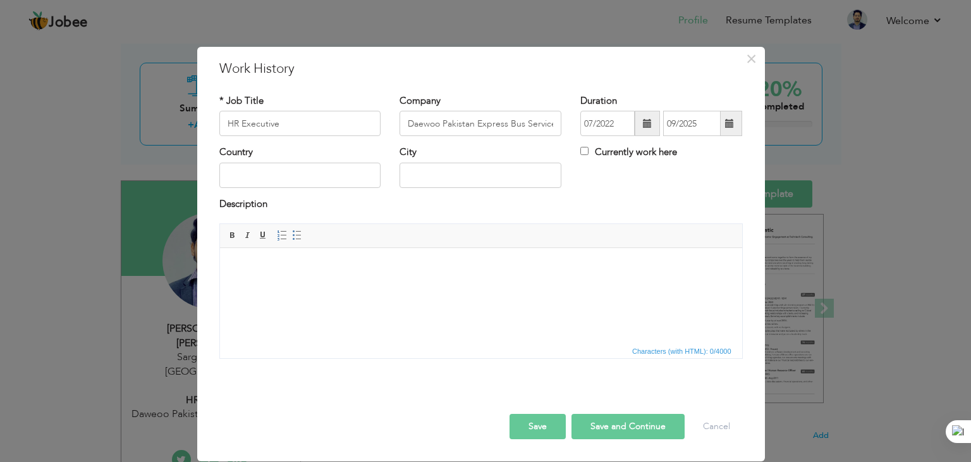
click at [579, 147] on div "Currently work here" at bounding box center [661, 158] width 181 height 26
click at [589, 150] on input "Currently work here" at bounding box center [584, 151] width 8 height 8
checkbox input "true"
click at [271, 168] on input "text" at bounding box center [300, 175] width 162 height 25
type input "[GEOGRAPHIC_DATA]"
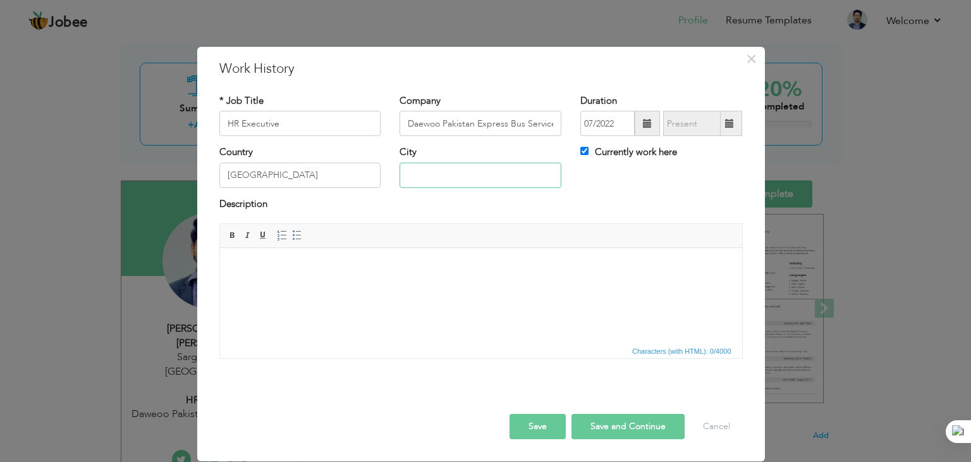
type input "[GEOGRAPHIC_DATA]"
click at [645, 422] on button "Save and Continue" at bounding box center [628, 426] width 113 height 25
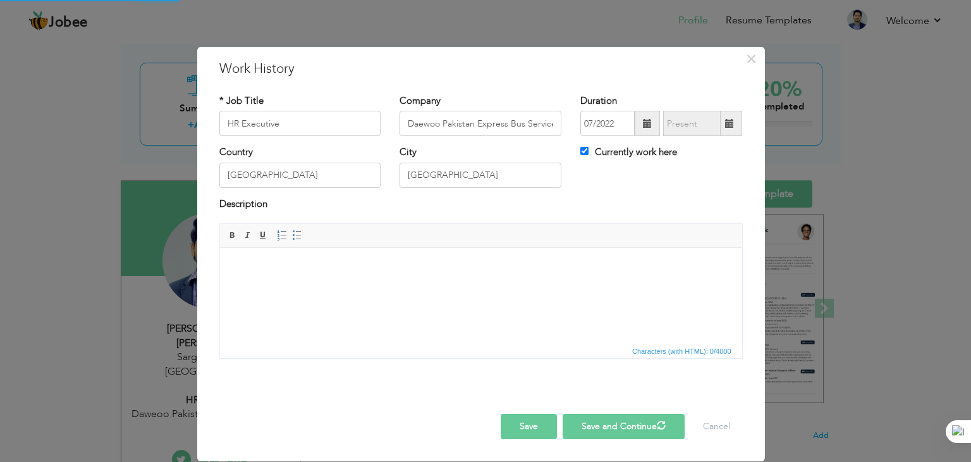
checkbox input "false"
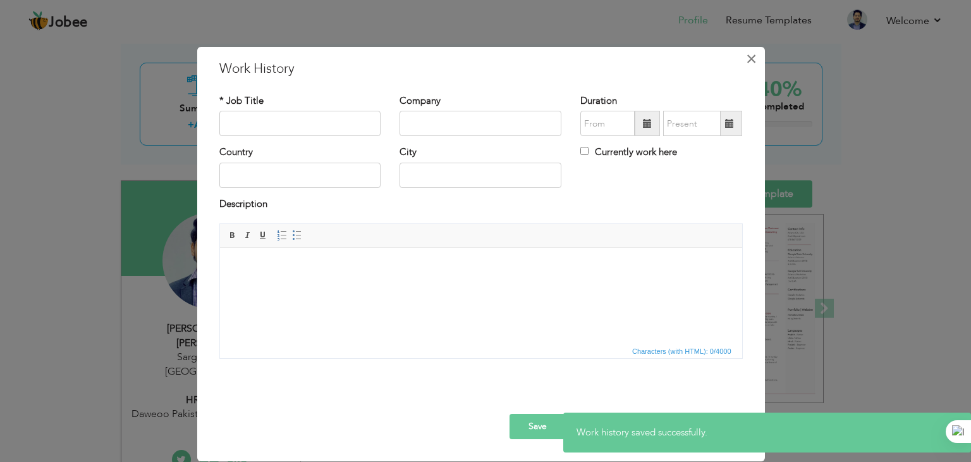
click at [746, 56] on button "×" at bounding box center [752, 59] width 20 height 20
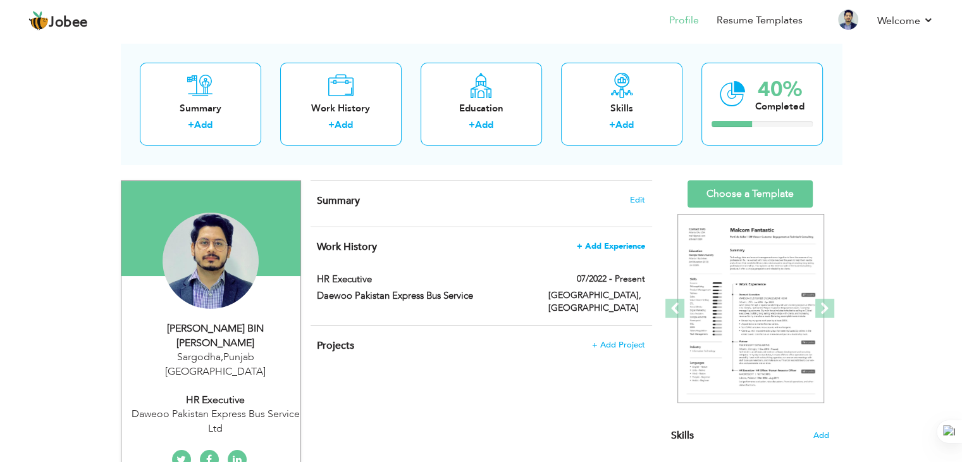
click at [617, 246] on span "+ Add Experience" at bounding box center [611, 246] width 68 height 9
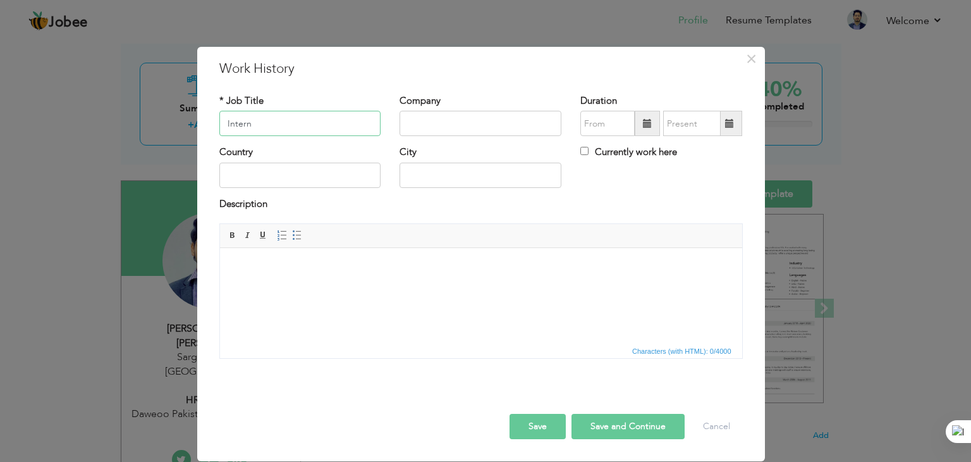
type input "Intern"
type input "Daewoo Pakistan Express Bus Service"
click at [655, 125] on span at bounding box center [647, 123] width 25 height 25
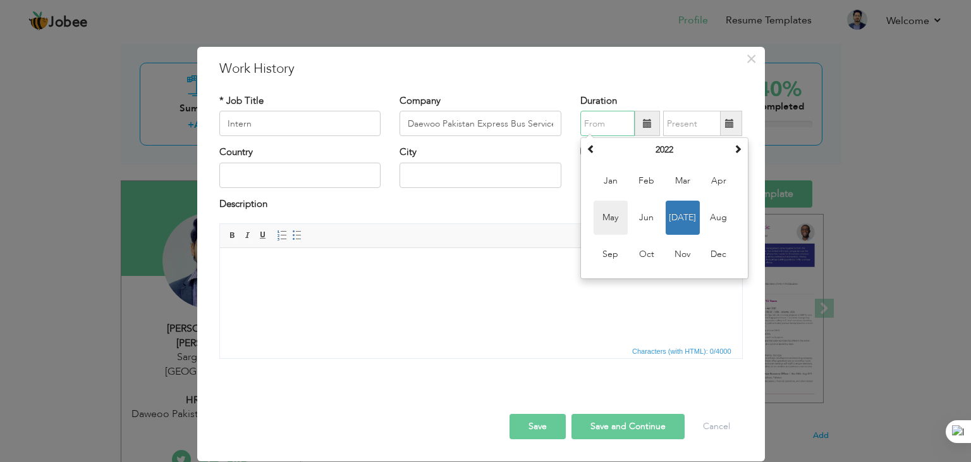
click at [608, 223] on span "May" at bounding box center [611, 217] width 34 height 34
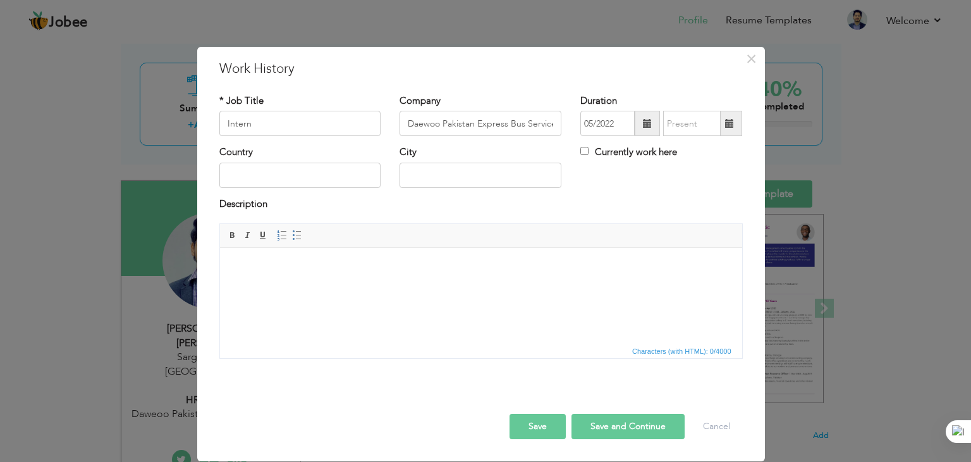
click at [649, 126] on span at bounding box center [647, 123] width 9 height 9
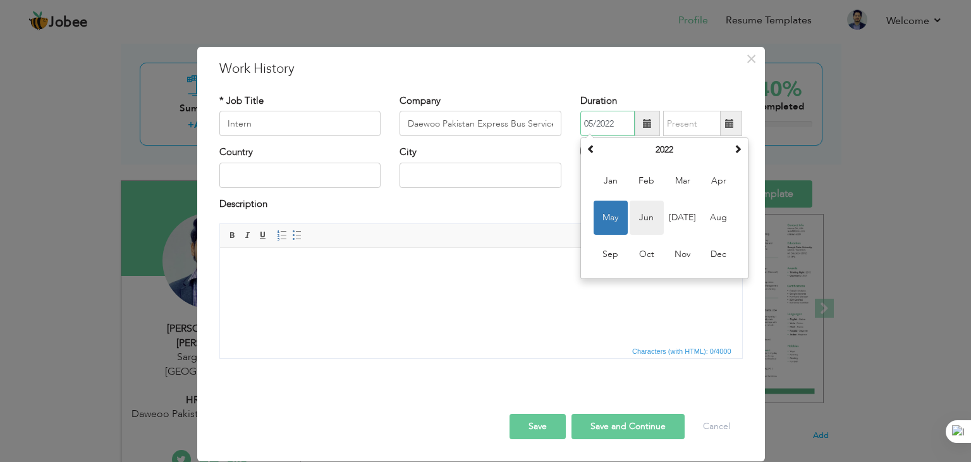
click at [653, 221] on span "Jun" at bounding box center [647, 217] width 34 height 34
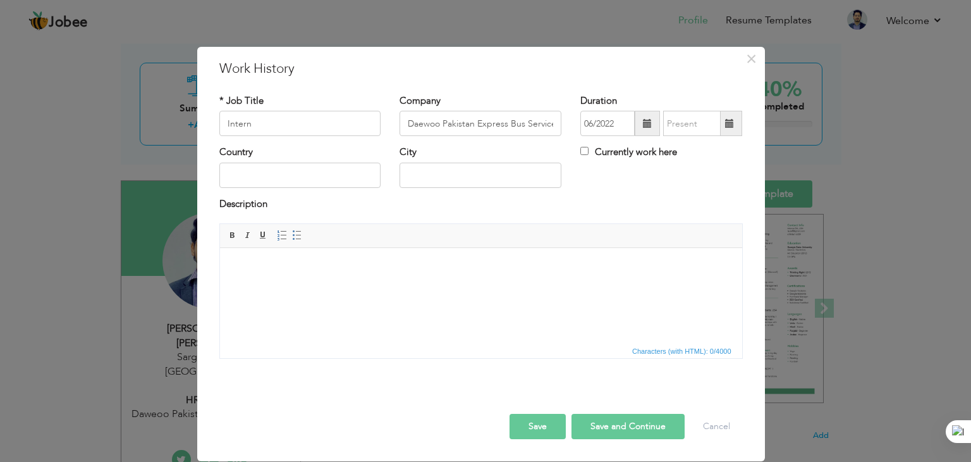
click at [648, 114] on span at bounding box center [647, 123] width 25 height 25
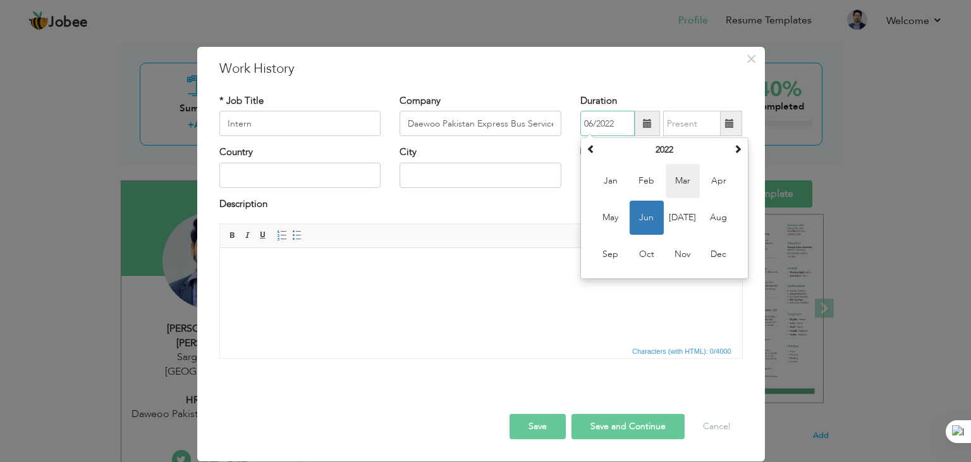
click at [692, 187] on span "Mar" at bounding box center [683, 181] width 34 height 34
type input "03/2022"
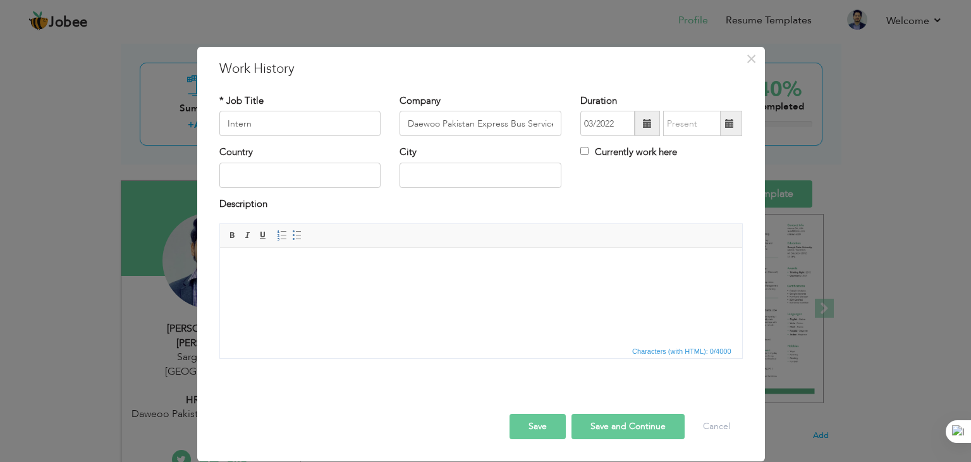
click at [730, 127] on span at bounding box center [729, 123] width 9 height 9
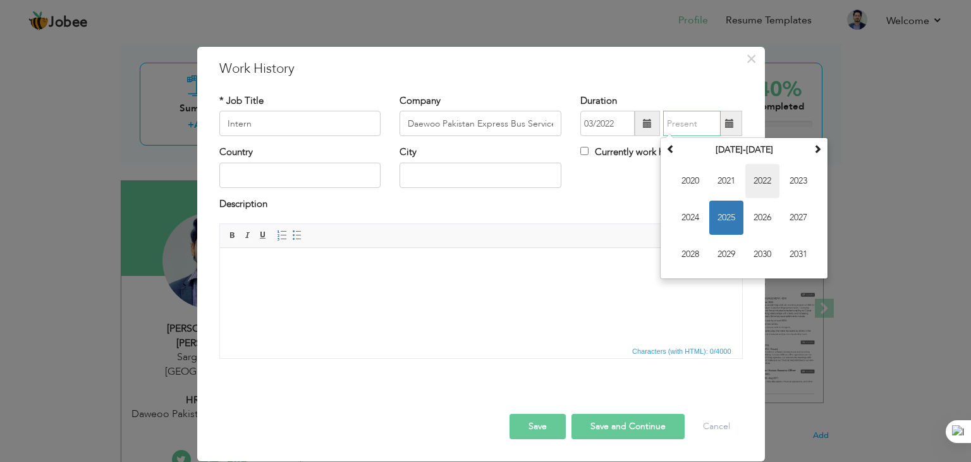
click at [768, 181] on span "2022" at bounding box center [763, 181] width 34 height 34
click at [737, 219] on span "Jun" at bounding box center [726, 217] width 34 height 34
type input "06/2022"
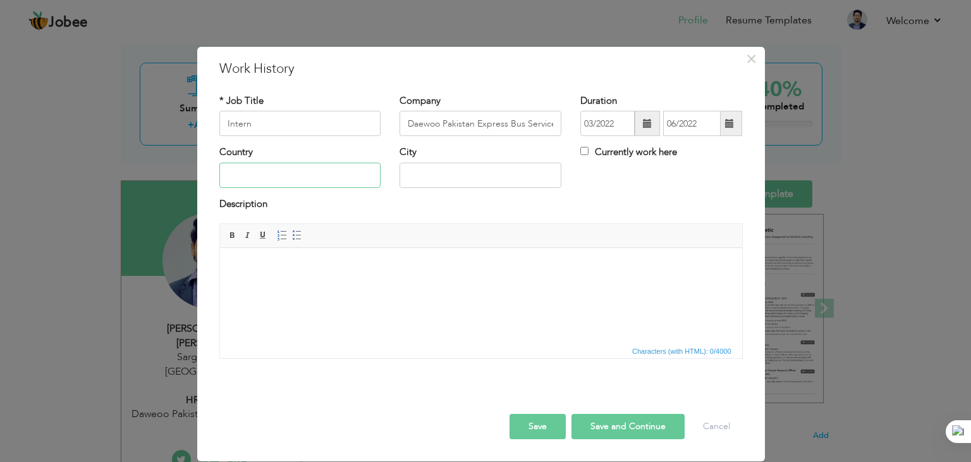
click at [256, 180] on input "text" at bounding box center [300, 175] width 162 height 25
type input "[GEOGRAPHIC_DATA]"
type input "SARGODHA"
click at [341, 183] on input "[GEOGRAPHIC_DATA]" at bounding box center [300, 175] width 162 height 25
drag, startPoint x: 348, startPoint y: 173, endPoint x: 54, endPoint y: 143, distance: 295.6
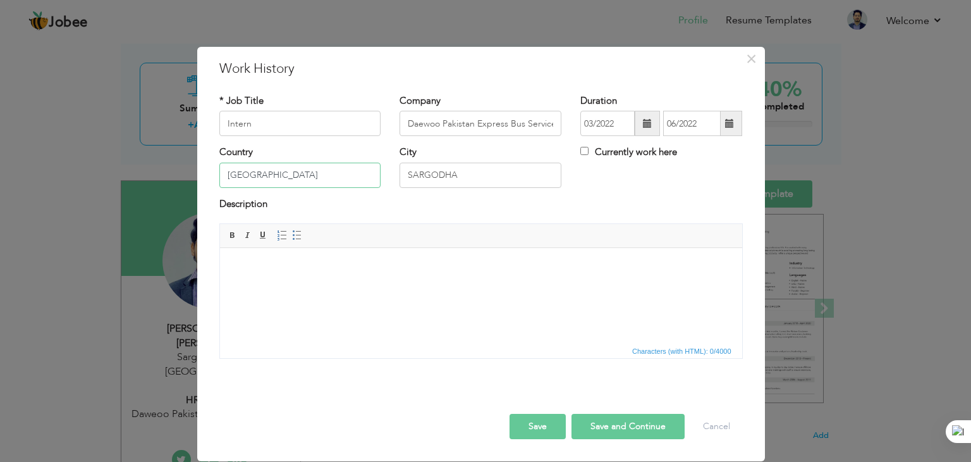
click at [54, 143] on div "× Work History * Job Title Intern Company Daewoo Pakistan Express Bus Service D…" at bounding box center [485, 231] width 971 height 462
click at [247, 181] on input "text" at bounding box center [300, 175] width 162 height 25
click at [556, 175] on input "SARGODHA" at bounding box center [481, 175] width 162 height 25
drag, startPoint x: 494, startPoint y: 176, endPoint x: 240, endPoint y: 163, distance: 254.6
click at [240, 163] on div "Country City [GEOGRAPHIC_DATA] Currently work here" at bounding box center [481, 170] width 543 height 51
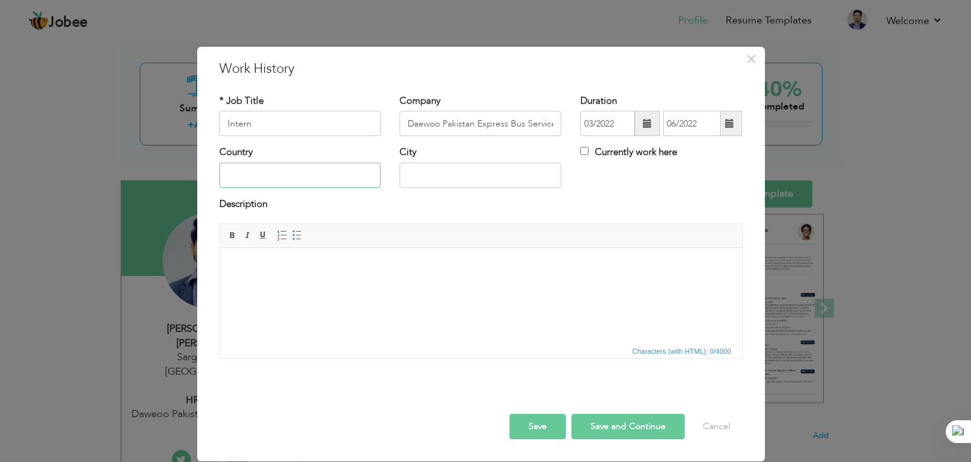
click at [249, 173] on input "text" at bounding box center [300, 175] width 162 height 25
type input "[GEOGRAPHIC_DATA]"
click at [600, 421] on button "Save and Continue" at bounding box center [628, 426] width 113 height 25
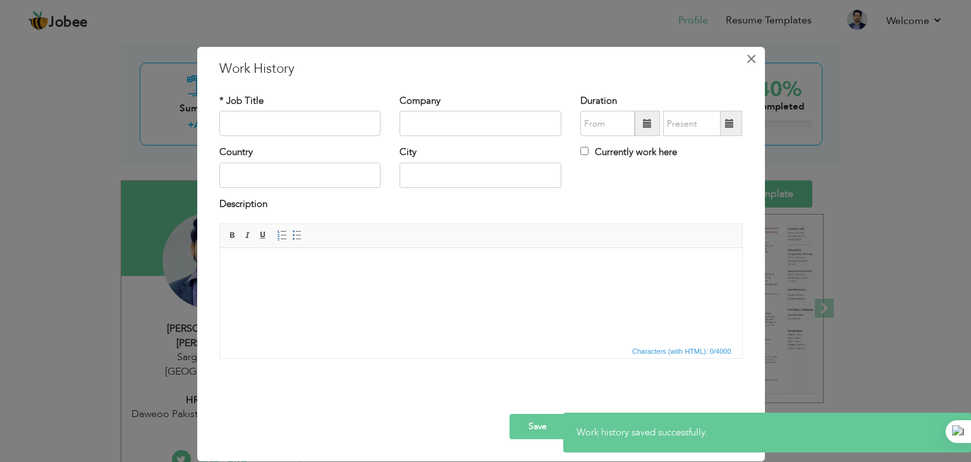
click at [756, 59] on span "×" at bounding box center [751, 58] width 11 height 23
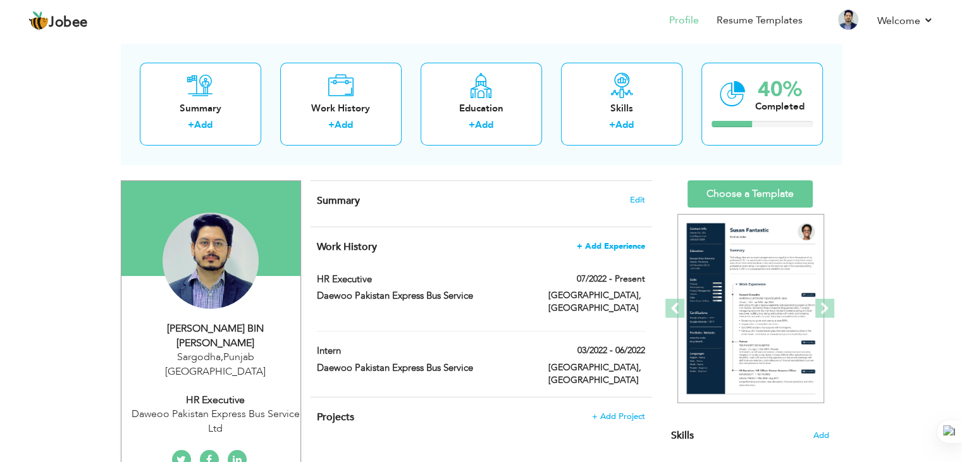
click at [630, 246] on span "+ Add Experience" at bounding box center [611, 246] width 68 height 9
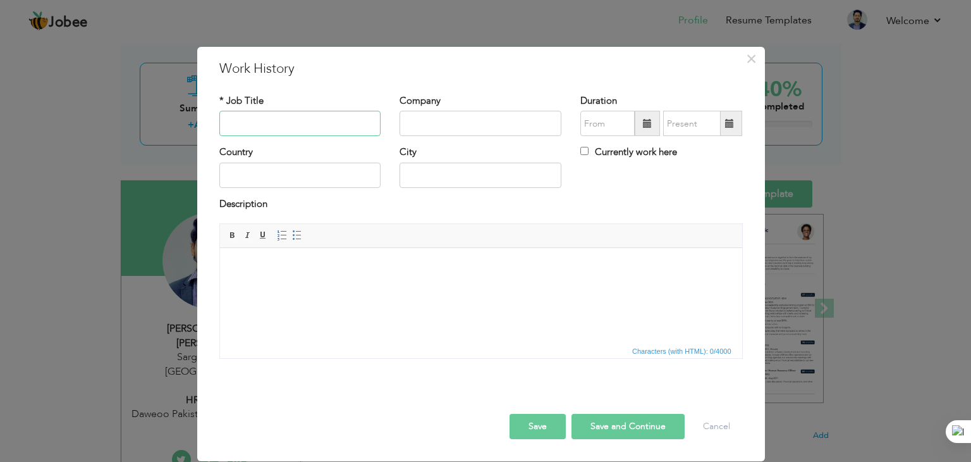
click at [302, 121] on input "text" at bounding box center [300, 123] width 162 height 25
type input "Jr. Executive"
type input "Daewoo Pakistan Express Bus Service Ltd"
click at [646, 114] on span at bounding box center [647, 123] width 25 height 25
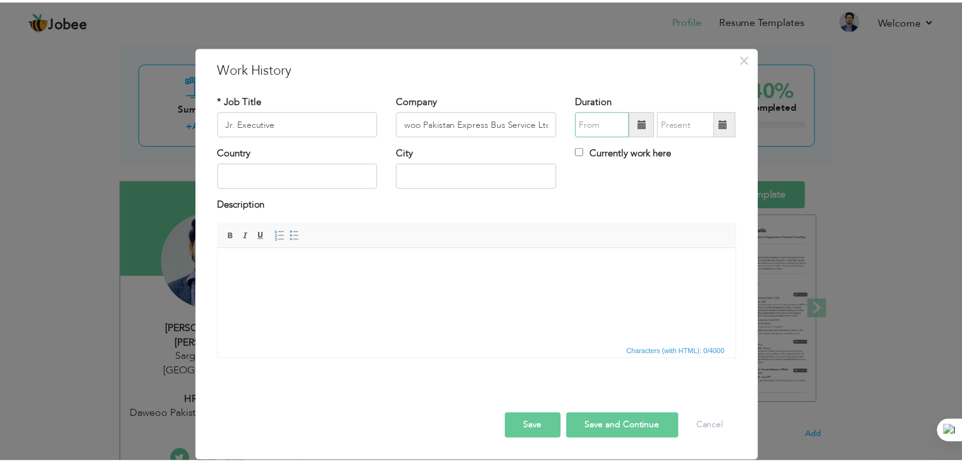
scroll to position [0, 0]
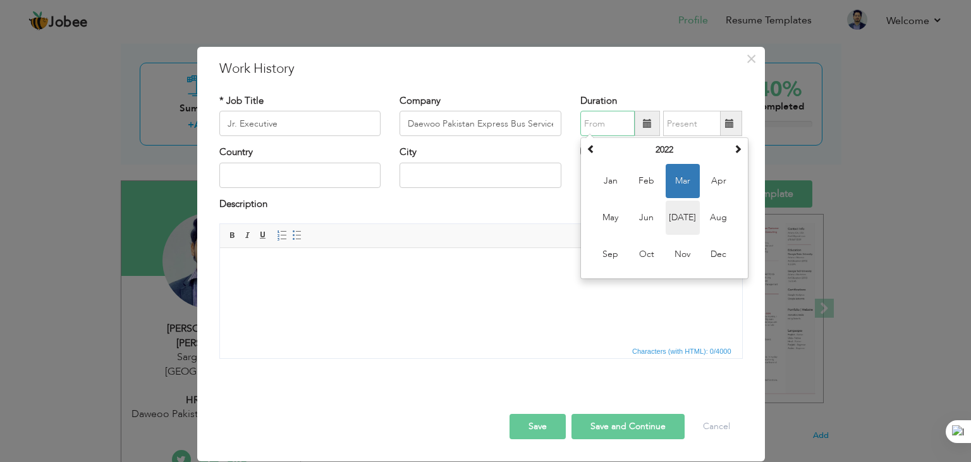
click at [690, 220] on span "[DATE]" at bounding box center [683, 217] width 34 height 34
type input "07/2022"
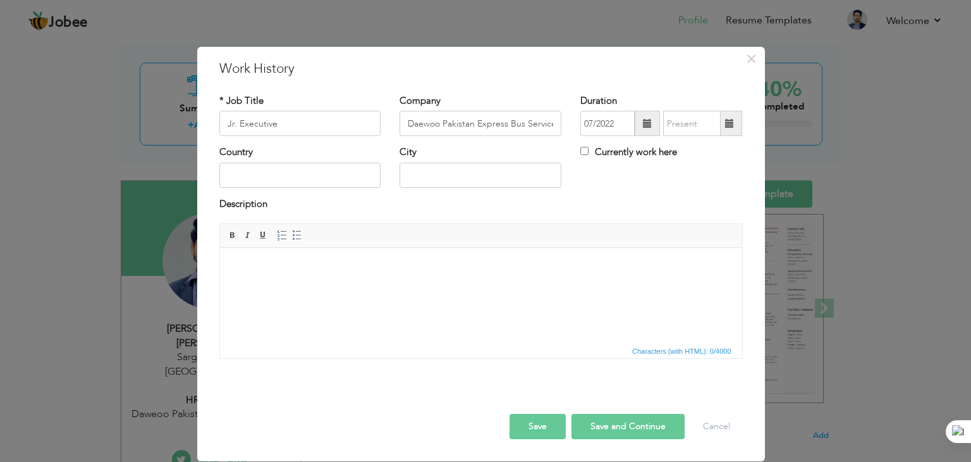
click at [736, 125] on span at bounding box center [730, 123] width 25 height 25
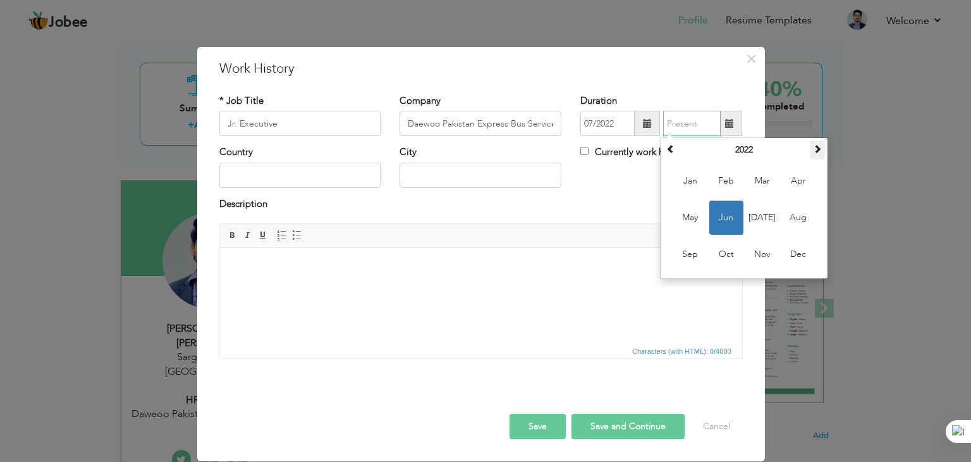
click at [814, 150] on span at bounding box center [817, 148] width 9 height 9
click at [790, 257] on span "Dec" at bounding box center [799, 254] width 34 height 34
type input "12/2023"
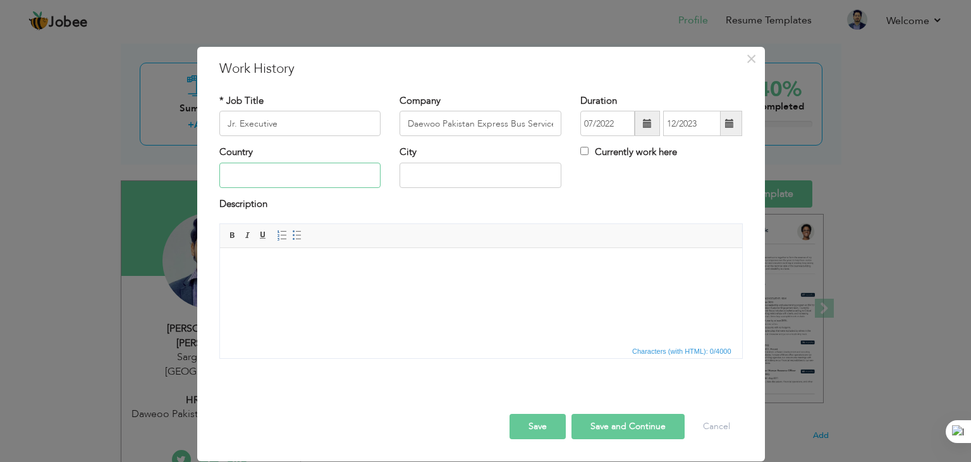
click at [254, 173] on input "text" at bounding box center [300, 175] width 162 height 25
type input "[GEOGRAPHIC_DATA]"
click at [540, 424] on button "Save" at bounding box center [538, 426] width 56 height 25
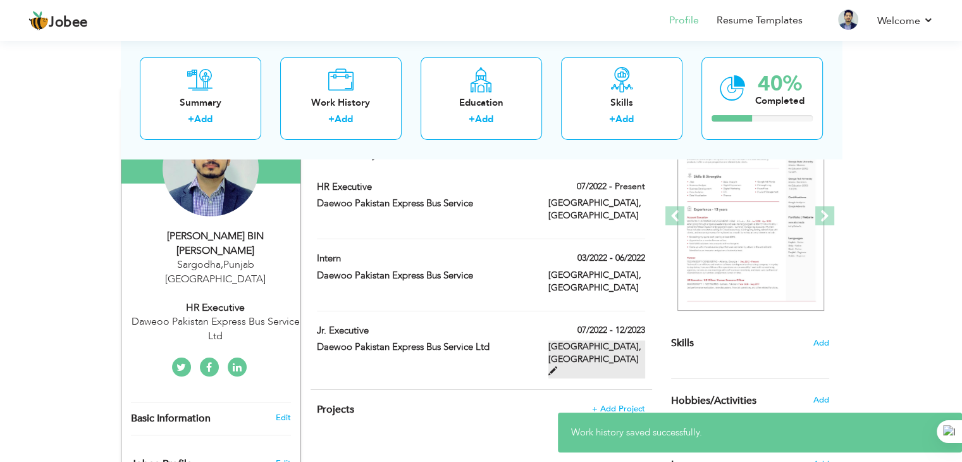
scroll to position [121, 0]
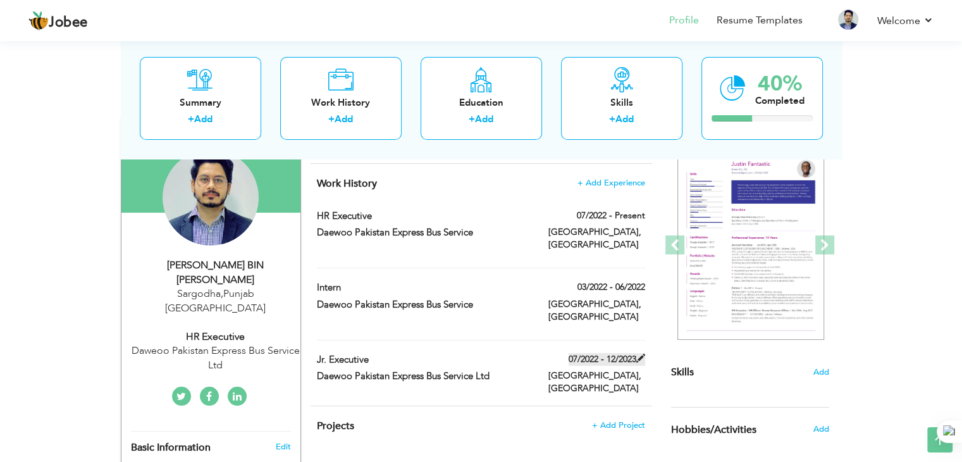
click at [644, 353] on span at bounding box center [640, 357] width 9 height 9
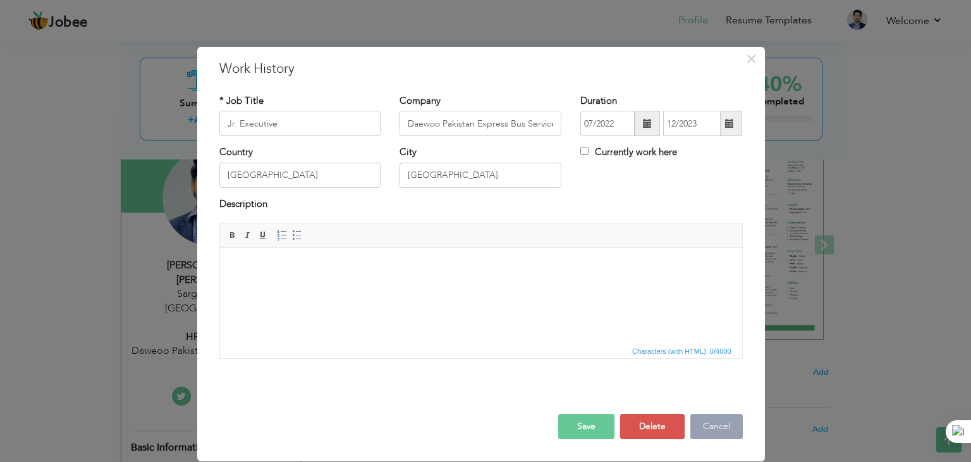
click at [732, 438] on button "Cancel" at bounding box center [717, 426] width 52 height 25
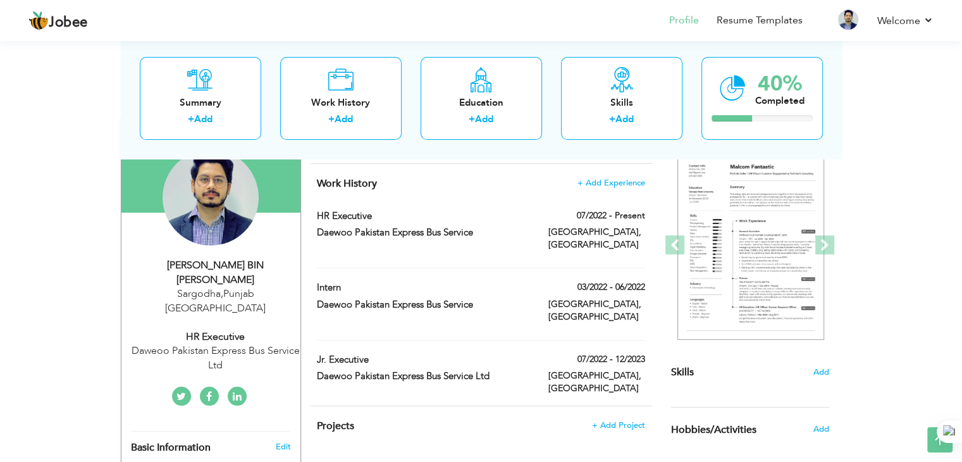
drag, startPoint x: 414, startPoint y: 334, endPoint x: 454, endPoint y: 188, distance: 151.0
click at [454, 188] on div "Work History + Add Experience HR Executive 07/2022 - Present HR Executive 07/20…" at bounding box center [480, 285] width 341 height 242
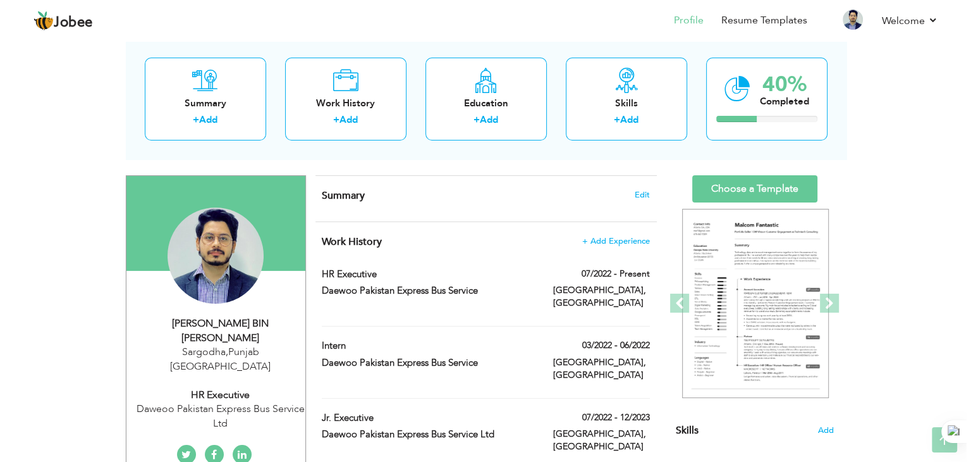
scroll to position [58, 0]
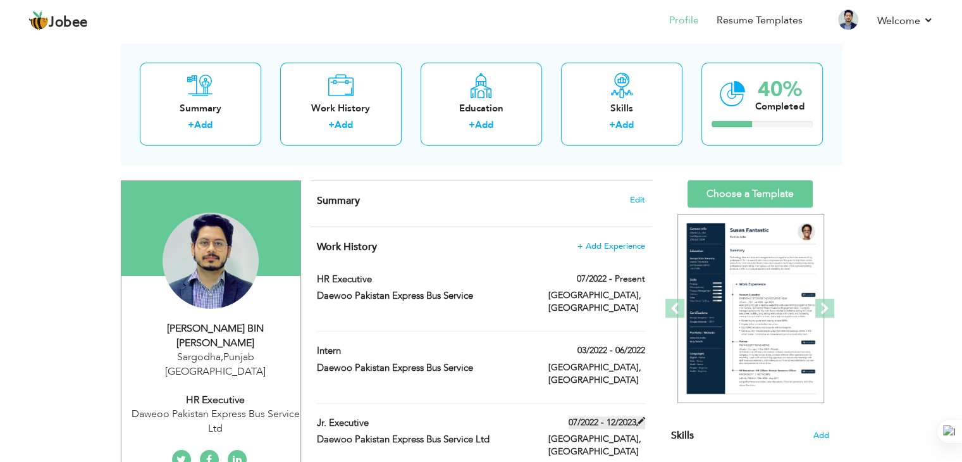
click at [642, 417] on span at bounding box center [640, 421] width 9 height 9
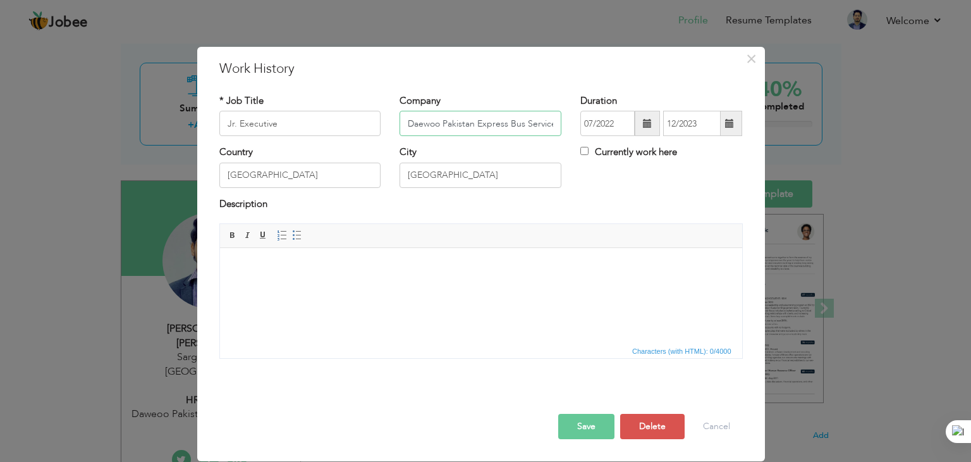
click at [541, 123] on input "Daewoo Pakistan Express Bus Service Ltd" at bounding box center [481, 123] width 162 height 25
type input "Daewoo Pakistan Express Bus Service"
click at [577, 433] on button "Save" at bounding box center [586, 426] width 56 height 25
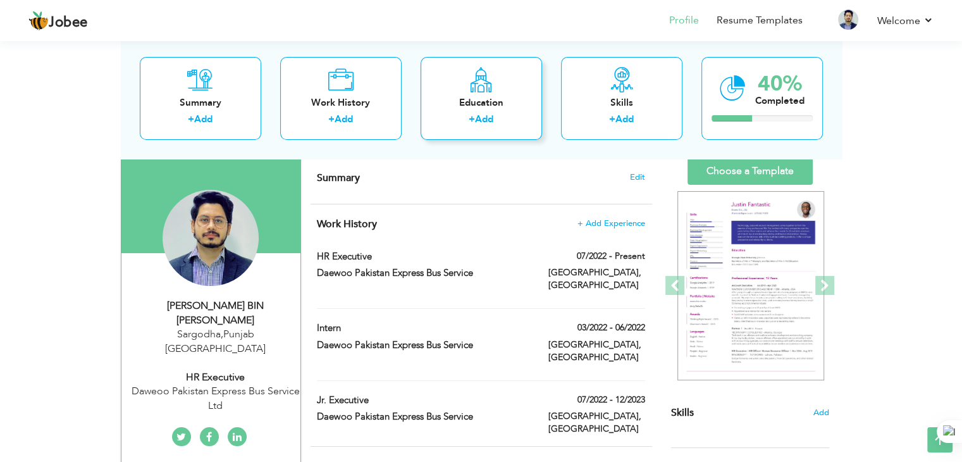
scroll to position [58, 0]
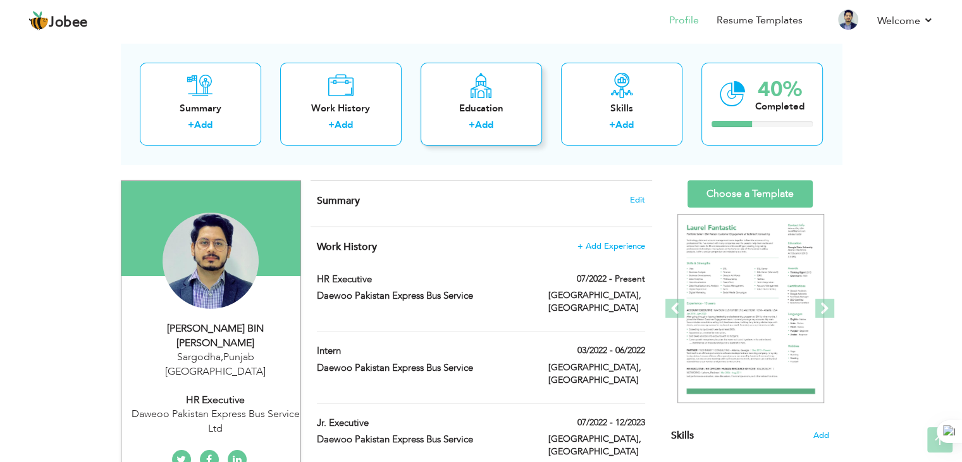
click at [507, 77] on div "Education + Add" at bounding box center [481, 104] width 121 height 83
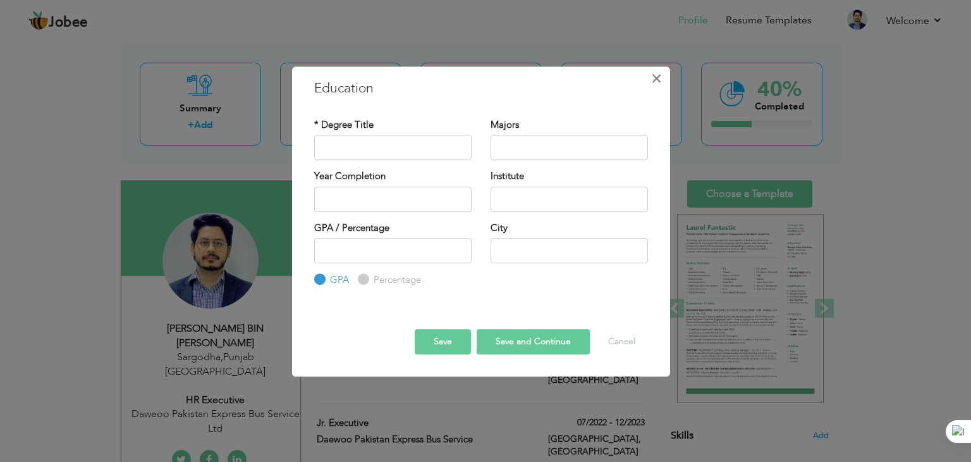
click at [660, 82] on span "×" at bounding box center [656, 78] width 11 height 23
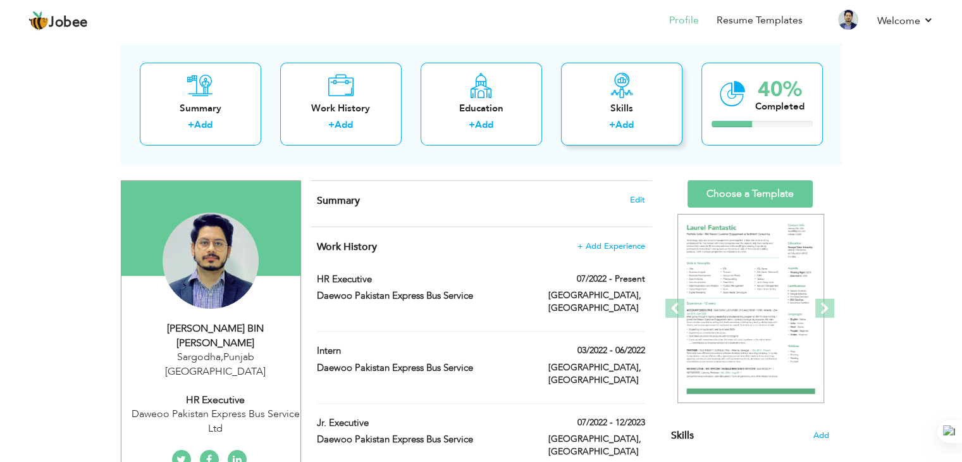
click at [622, 118] on link "Add" at bounding box center [624, 124] width 18 height 13
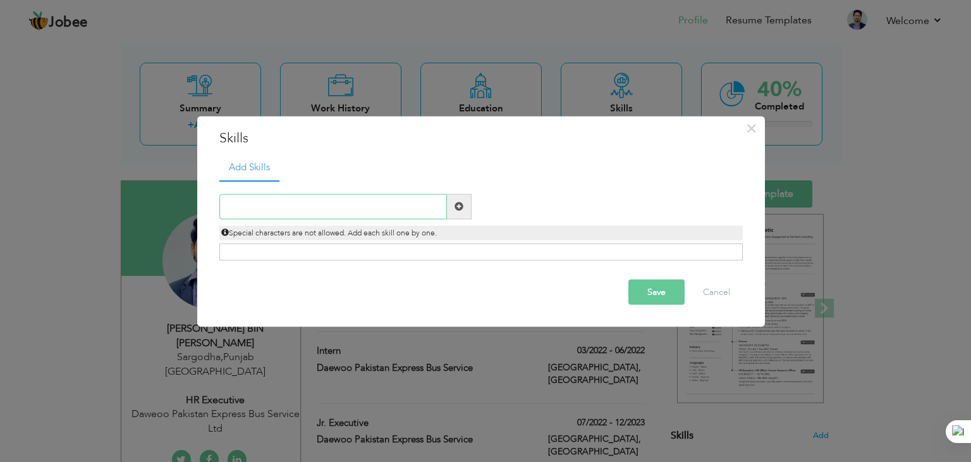
click at [443, 201] on input "text" at bounding box center [333, 205] width 228 height 25
type input "Payroll Management"
click at [455, 212] on span at bounding box center [459, 205] width 25 height 25
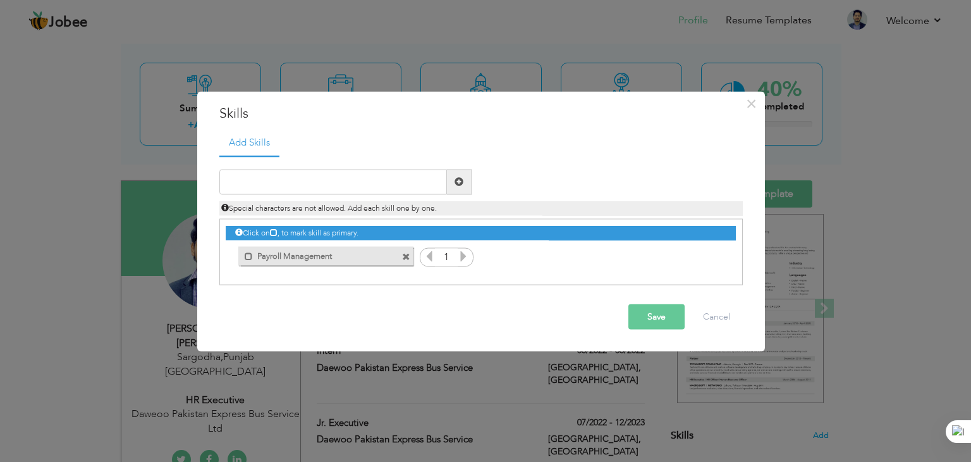
click at [469, 251] on div "1" at bounding box center [447, 257] width 54 height 19
click at [467, 252] on icon at bounding box center [463, 255] width 11 height 11
click at [467, 253] on icon at bounding box center [463, 255] width 11 height 11
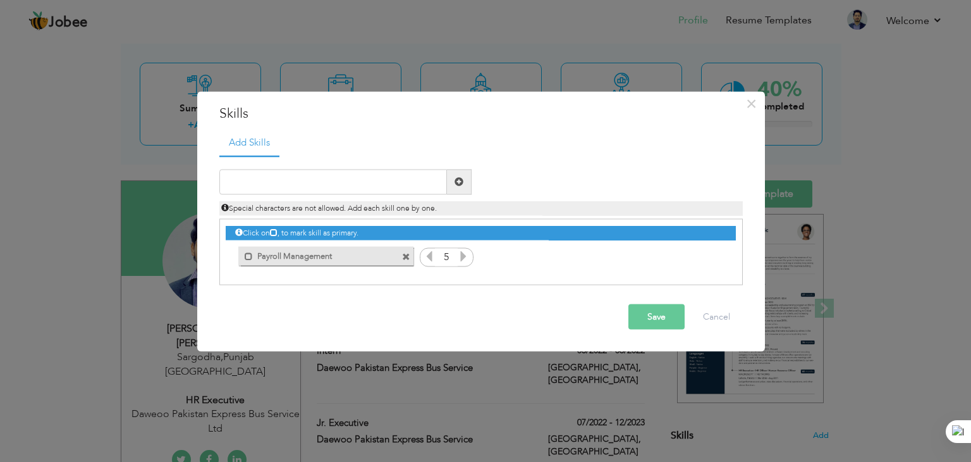
click at [467, 253] on icon at bounding box center [463, 255] width 11 height 11
click at [429, 254] on icon at bounding box center [429, 255] width 11 height 11
click at [358, 188] on input "text" at bounding box center [333, 181] width 228 height 25
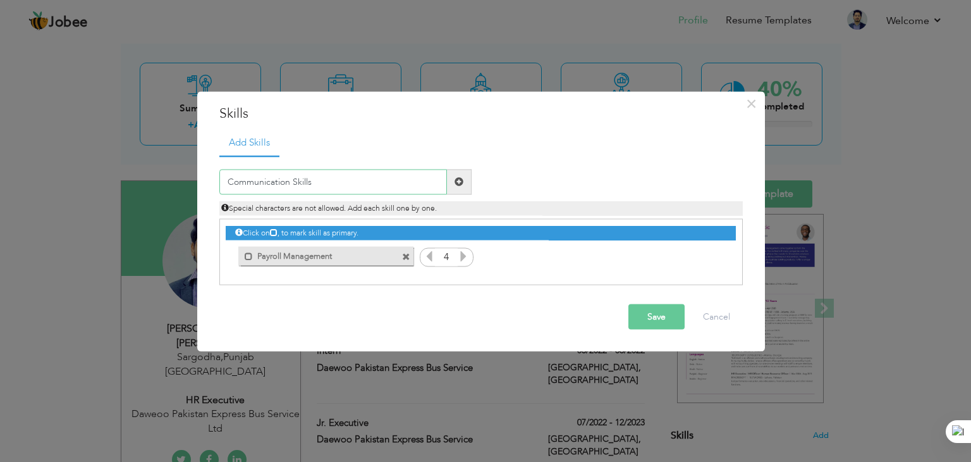
type input "Communication Skills"
click at [460, 178] on span at bounding box center [459, 181] width 9 height 9
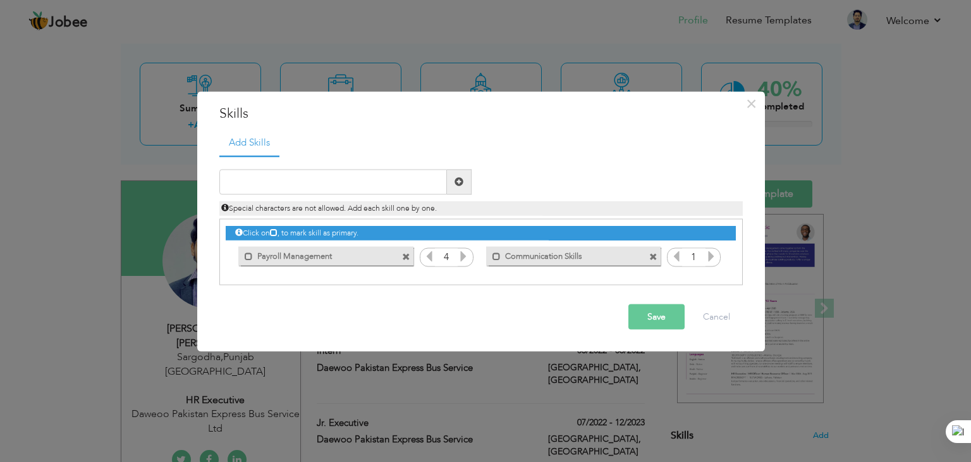
click at [709, 255] on icon at bounding box center [711, 255] width 11 height 11
click at [711, 256] on icon at bounding box center [711, 255] width 11 height 11
click at [711, 255] on icon at bounding box center [711, 255] width 11 height 11
click at [298, 173] on input "text" at bounding box center [333, 181] width 228 height 25
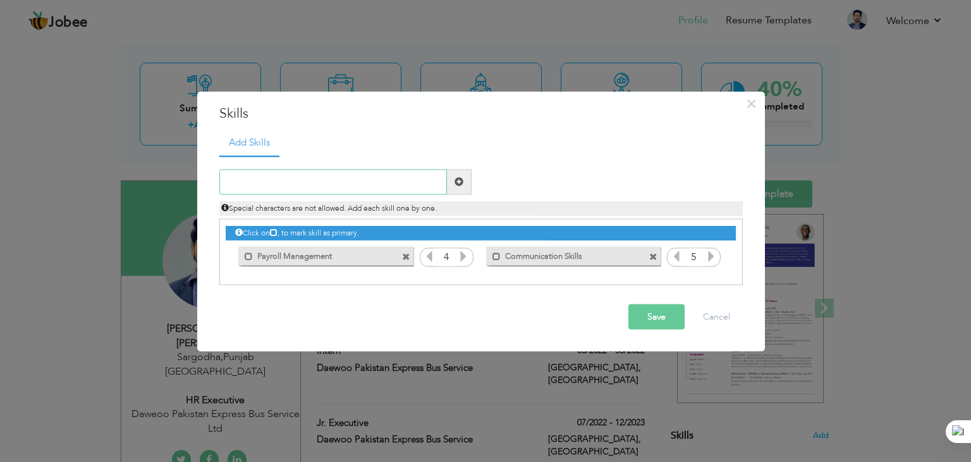
type input "T"
type input "P"
type input "T"
type input "Project Management"
click at [465, 181] on span at bounding box center [459, 181] width 25 height 25
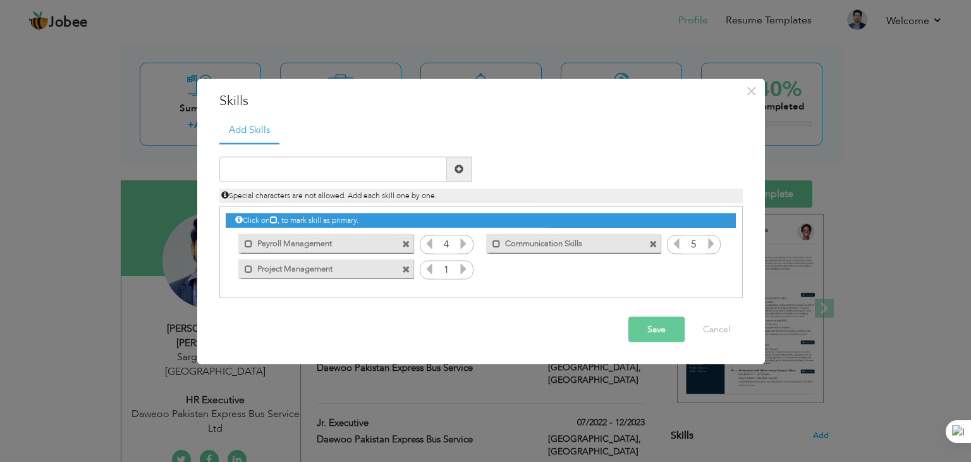
click at [463, 271] on icon at bounding box center [463, 267] width 11 height 11
click at [429, 269] on icon at bounding box center [429, 267] width 11 height 11
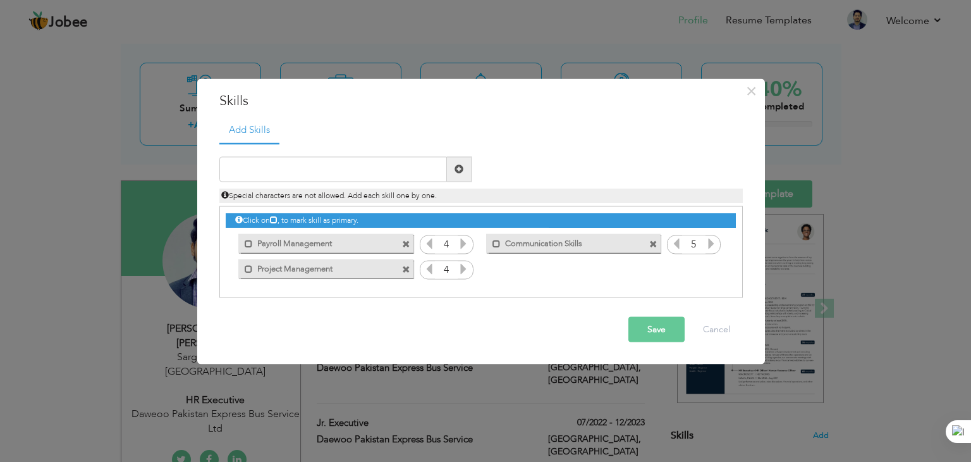
click at [672, 245] on icon at bounding box center [676, 242] width 11 height 11
click at [333, 168] on input "text" at bounding box center [333, 168] width 228 height 25
click at [675, 331] on button "Save" at bounding box center [657, 328] width 56 height 25
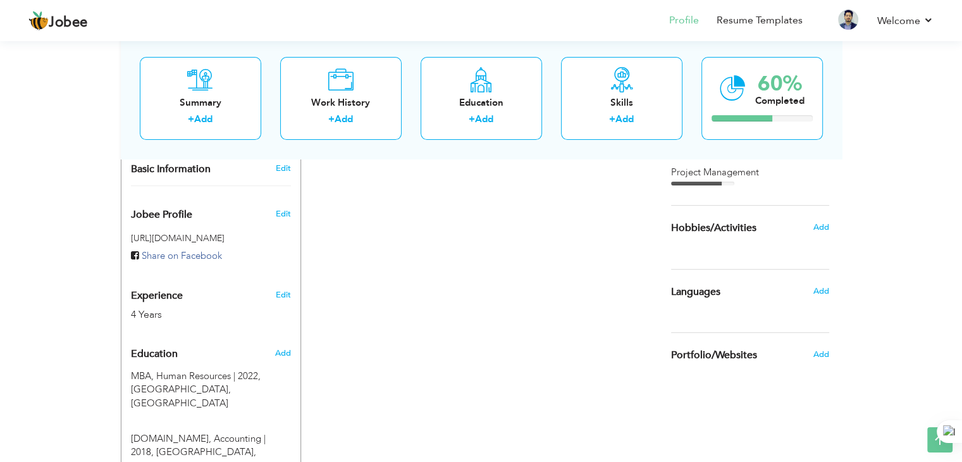
scroll to position [438, 0]
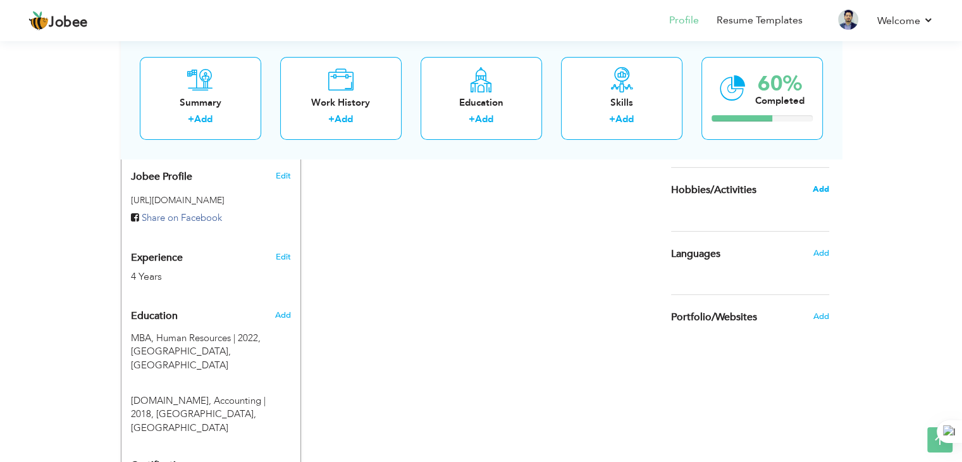
click at [826, 185] on span "Add" at bounding box center [820, 188] width 16 height 11
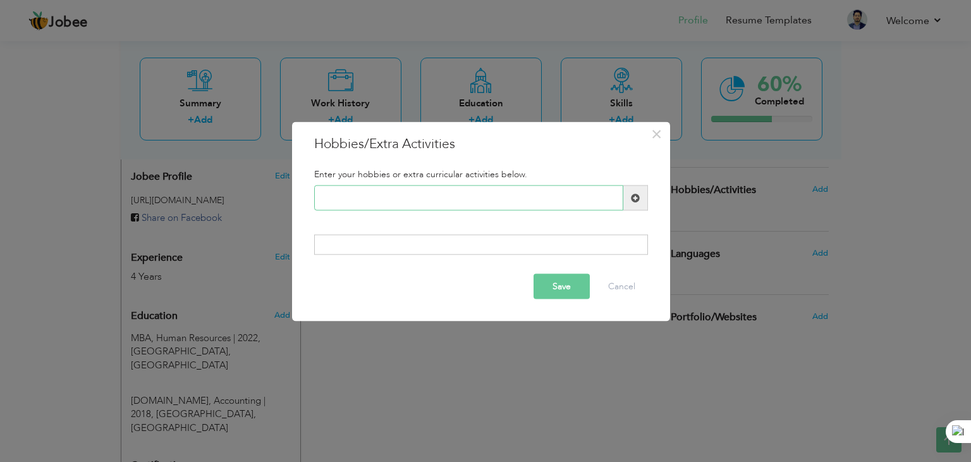
click at [515, 198] on input "text" at bounding box center [468, 197] width 309 height 25
click at [658, 132] on span "×" at bounding box center [656, 134] width 11 height 23
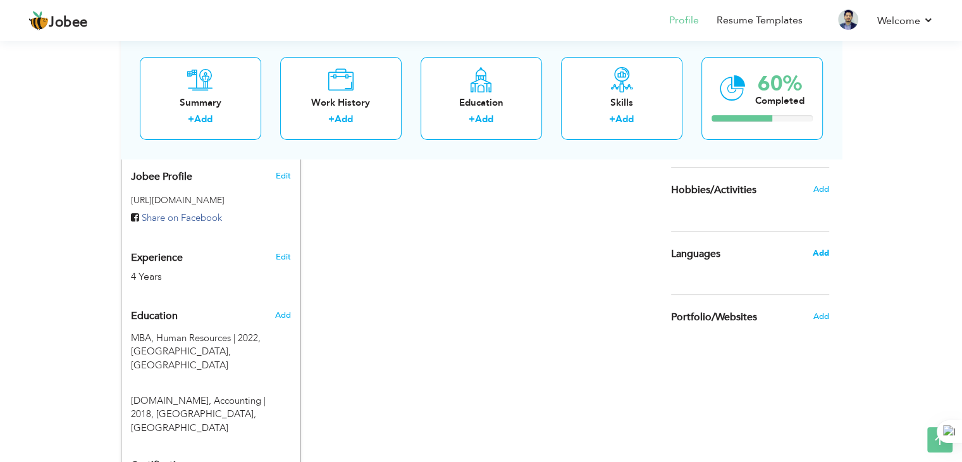
click at [826, 251] on span "Add" at bounding box center [820, 252] width 16 height 11
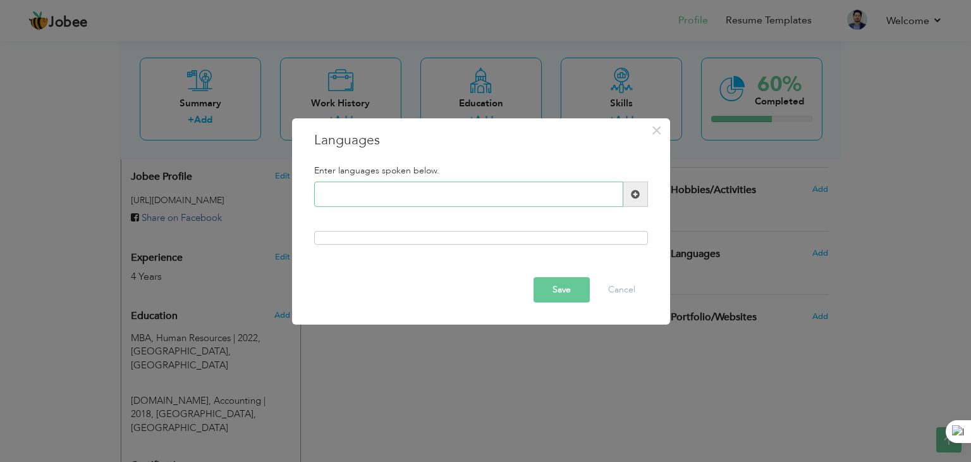
click at [391, 193] on input "text" at bounding box center [468, 193] width 309 height 25
type input "Urdu"
click at [628, 195] on span at bounding box center [635, 193] width 25 height 25
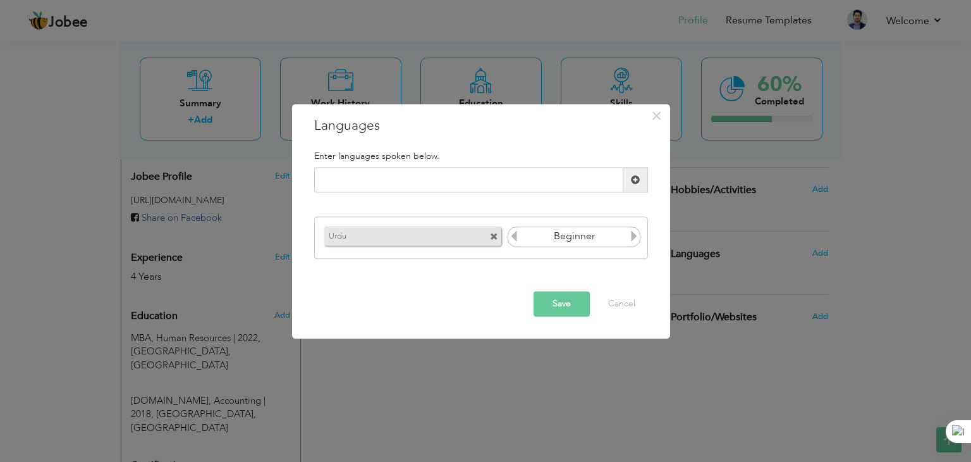
click at [634, 238] on icon at bounding box center [634, 235] width 11 height 11
click at [496, 186] on input "text" at bounding box center [468, 180] width 309 height 25
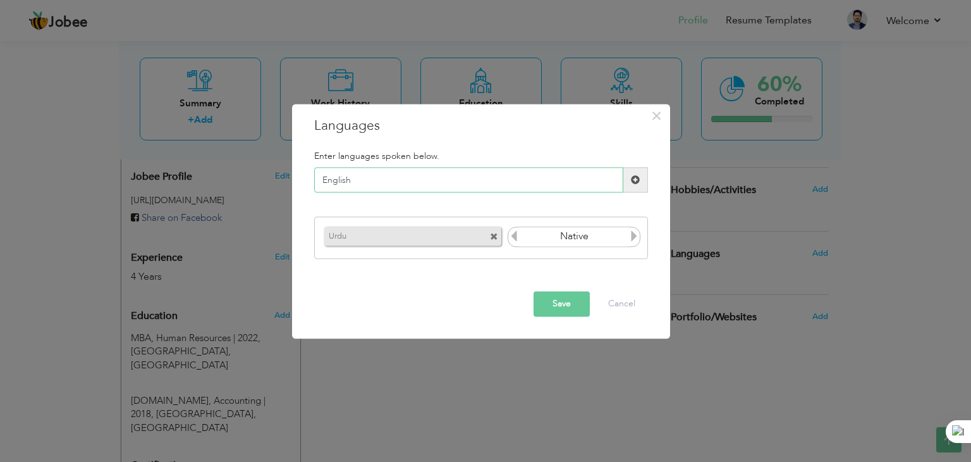
type input "English"
click at [630, 176] on span at bounding box center [635, 180] width 25 height 25
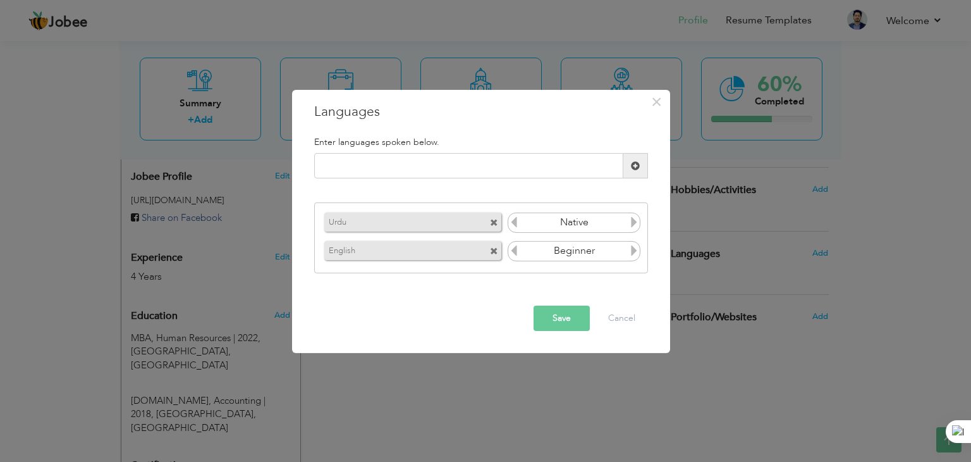
click at [633, 252] on icon at bounding box center [634, 250] width 11 height 11
click at [489, 165] on input "text" at bounding box center [468, 165] width 309 height 25
type input "Punjabi"
click at [636, 165] on span at bounding box center [635, 165] width 9 height 9
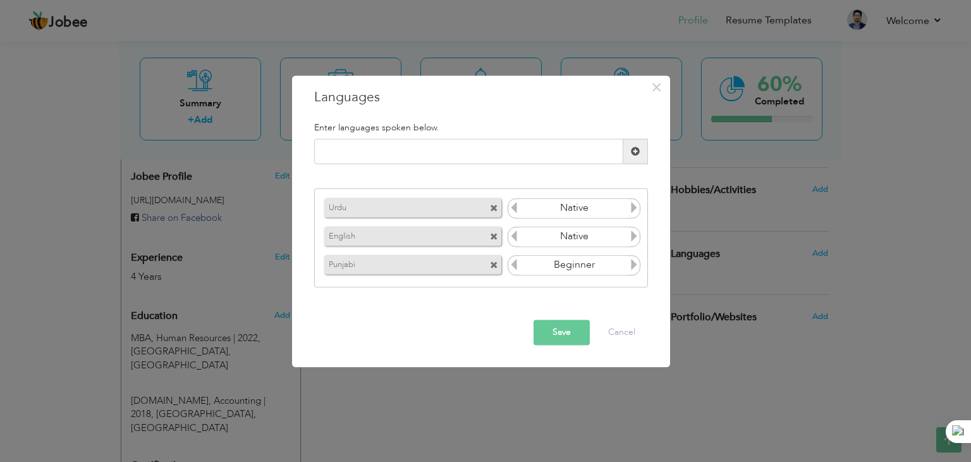
click at [635, 266] on icon at bounding box center [634, 264] width 11 height 11
click at [514, 236] on icon at bounding box center [513, 235] width 11 height 11
click at [552, 330] on button "Save" at bounding box center [562, 332] width 56 height 25
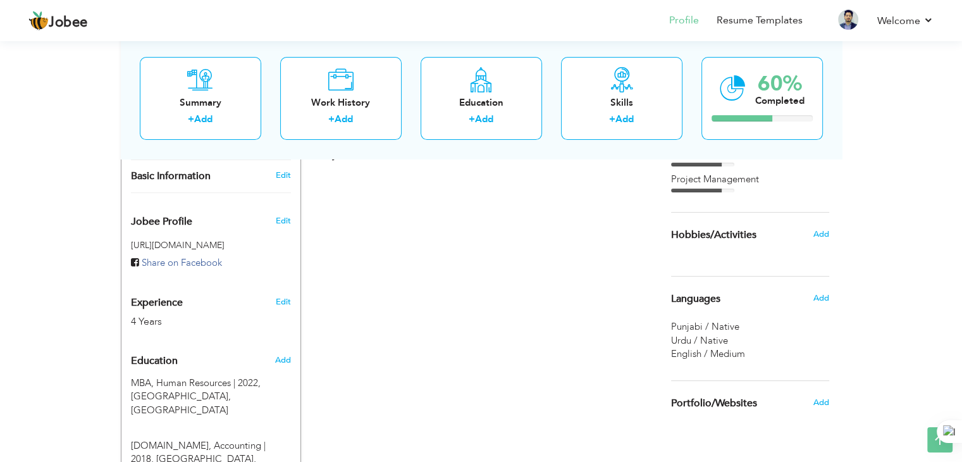
scroll to position [316, 0]
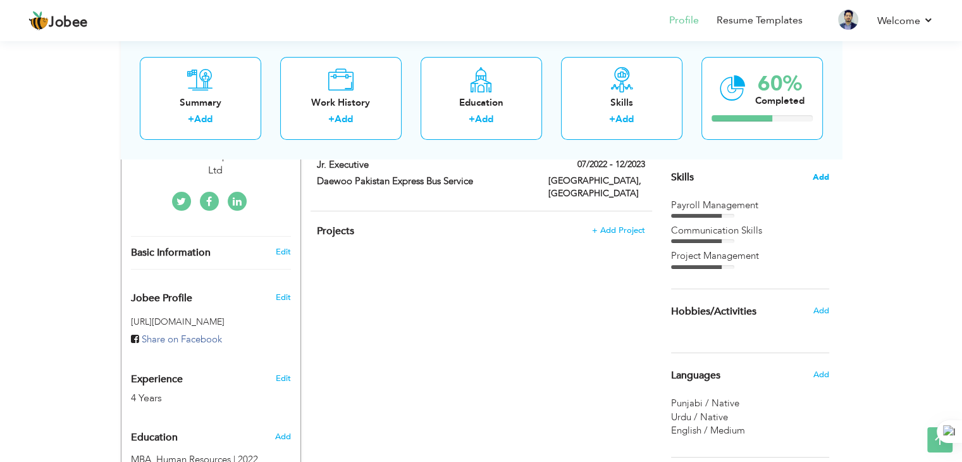
click at [824, 171] on span "Add" at bounding box center [821, 177] width 16 height 12
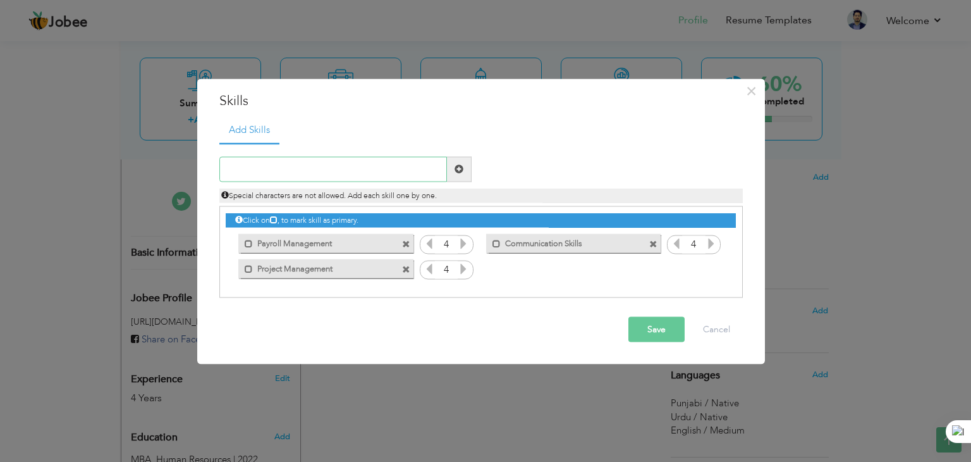
click at [281, 169] on input "text" at bounding box center [333, 168] width 228 height 25
type input "Data Analysis"
click at [468, 171] on span at bounding box center [459, 168] width 25 height 25
click at [708, 267] on icon at bounding box center [711, 267] width 11 height 11
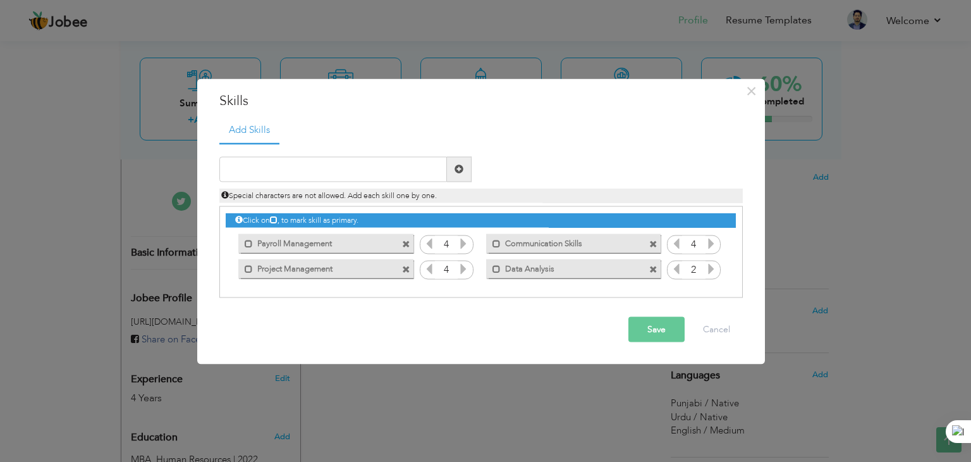
click at [708, 267] on icon at bounding box center [711, 267] width 11 height 11
click at [675, 270] on icon at bounding box center [676, 267] width 11 height 11
click at [654, 331] on button "Save" at bounding box center [657, 328] width 56 height 25
